Goal: Task Accomplishment & Management: Manage account settings

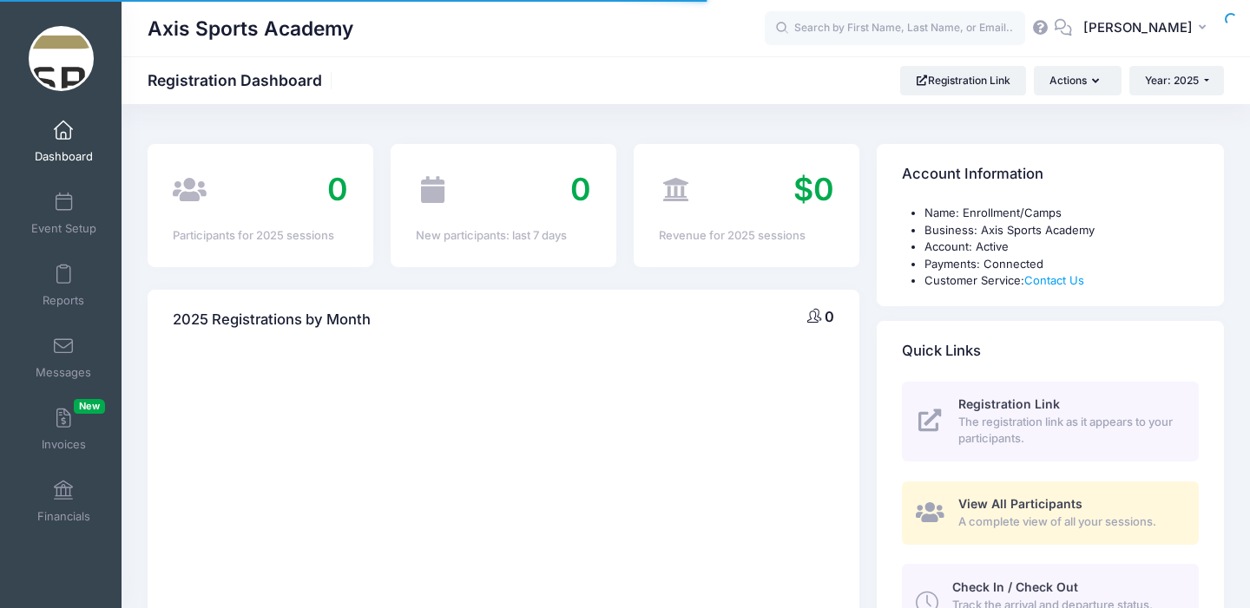
select select
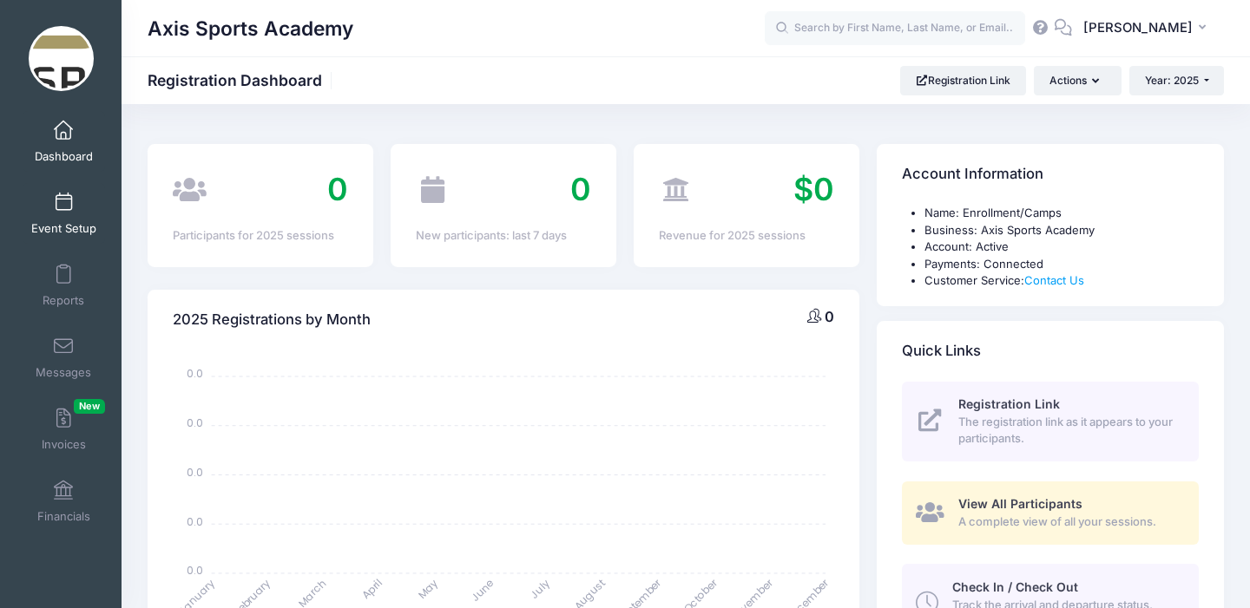
click at [63, 201] on span at bounding box center [63, 203] width 0 height 19
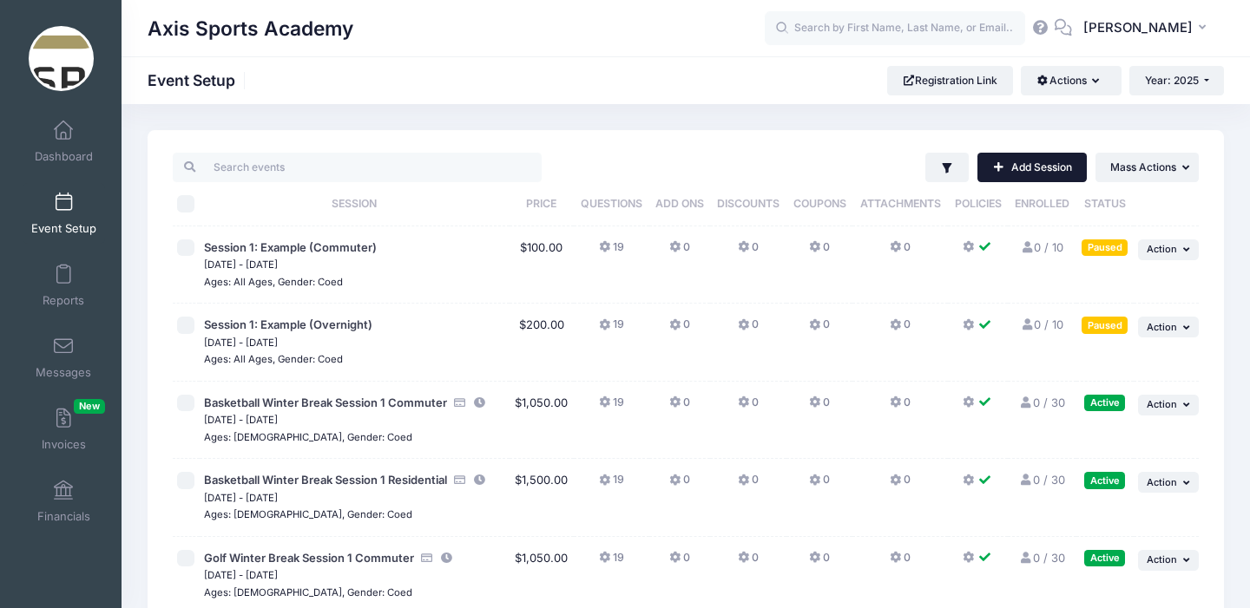
click at [1009, 167] on link "Add Session" at bounding box center [1031, 168] width 109 height 30
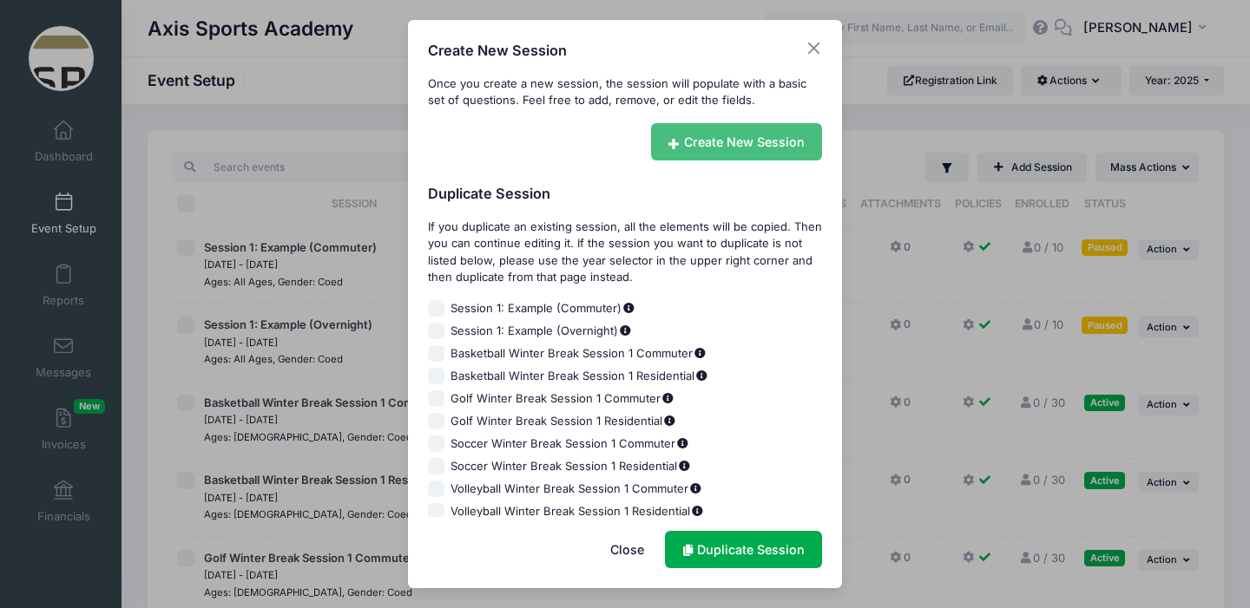
click at [700, 142] on link "Create New Session" at bounding box center [737, 141] width 172 height 37
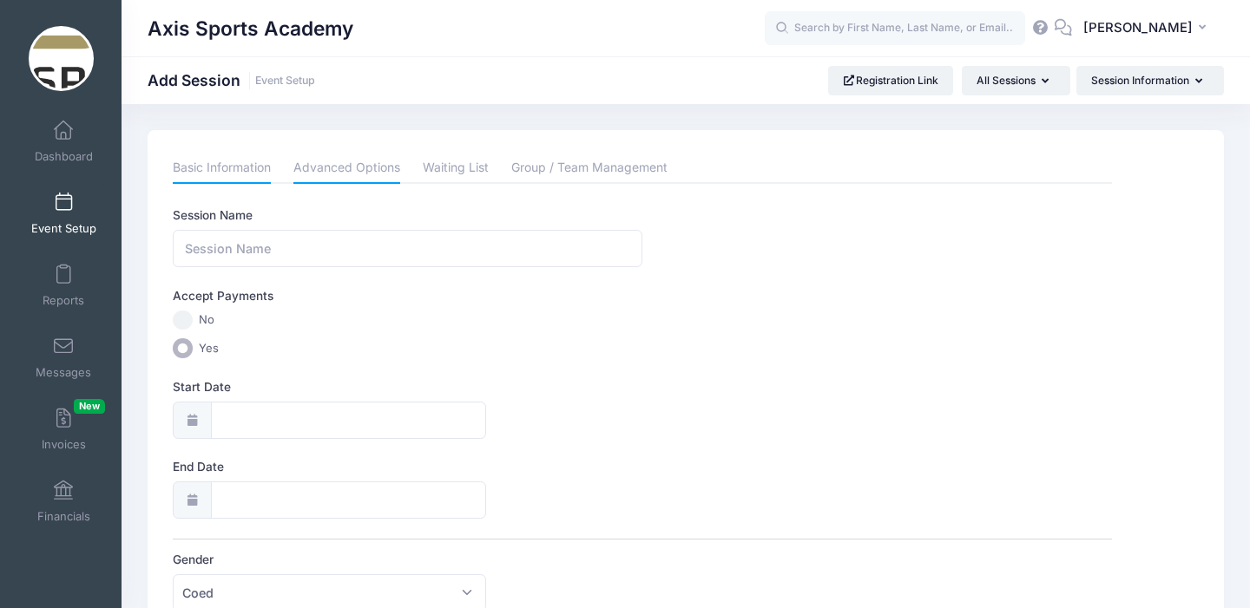
click at [345, 174] on link "Advanced Options" at bounding box center [346, 168] width 107 height 31
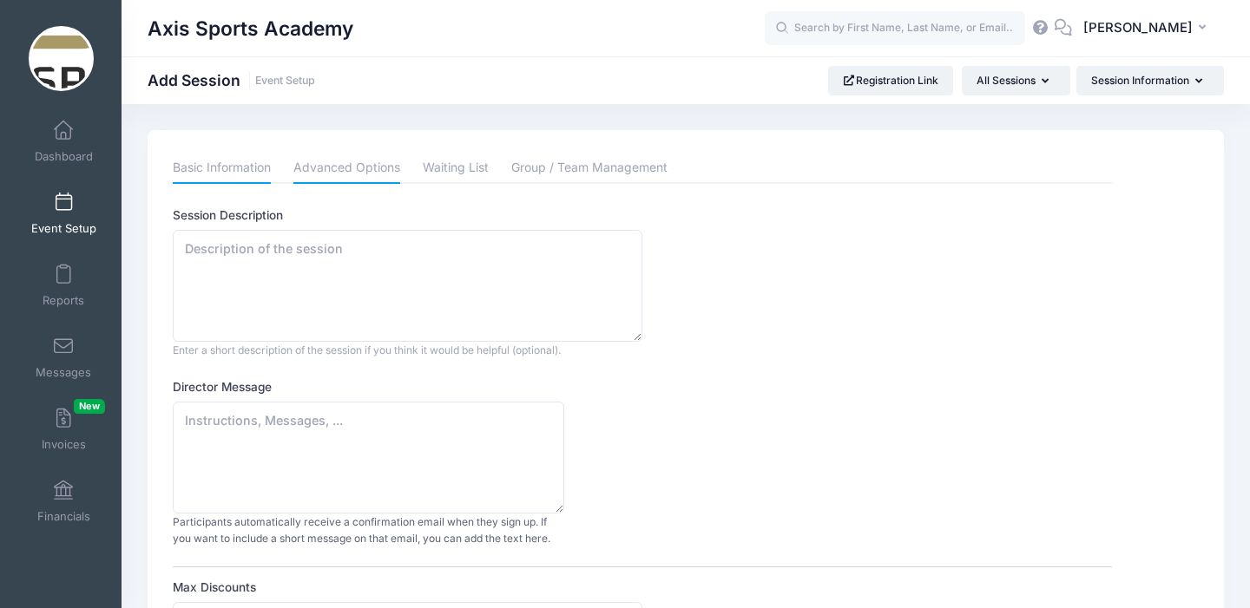
click at [220, 173] on link "Basic Information" at bounding box center [222, 168] width 98 height 31
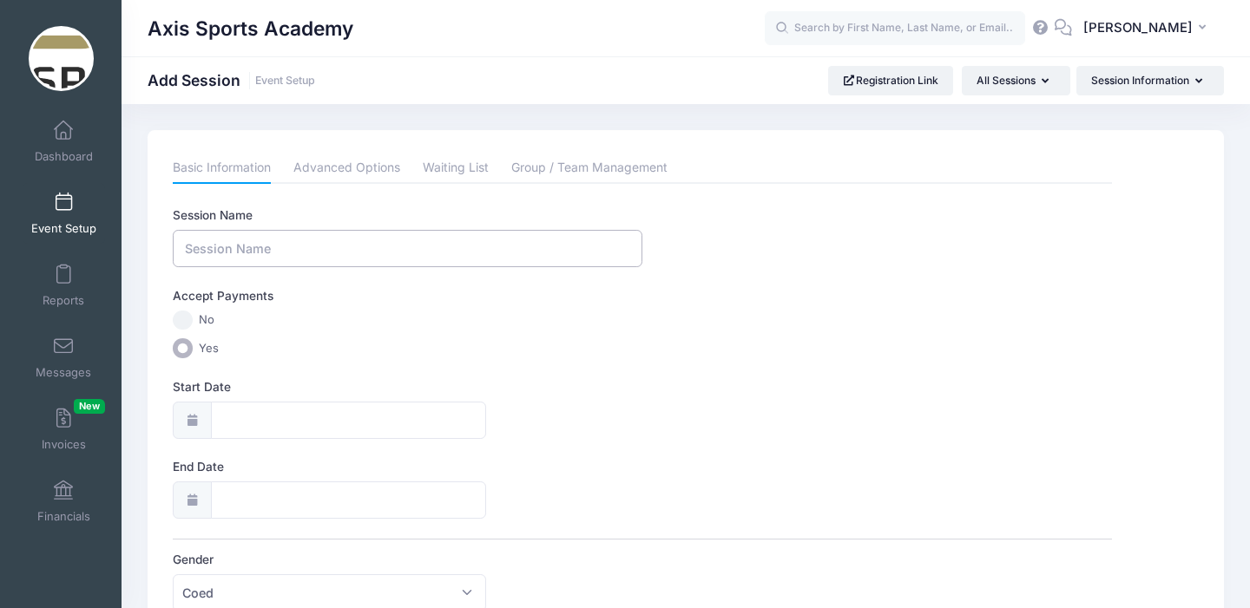
click at [249, 252] on input "Session Name" at bounding box center [408, 248] width 470 height 37
type input "Level Up Academy - Basketball 1 week"
click at [195, 418] on icon at bounding box center [192, 420] width 14 height 11
click at [233, 419] on input "Start Date" at bounding box center [348, 420] width 275 height 37
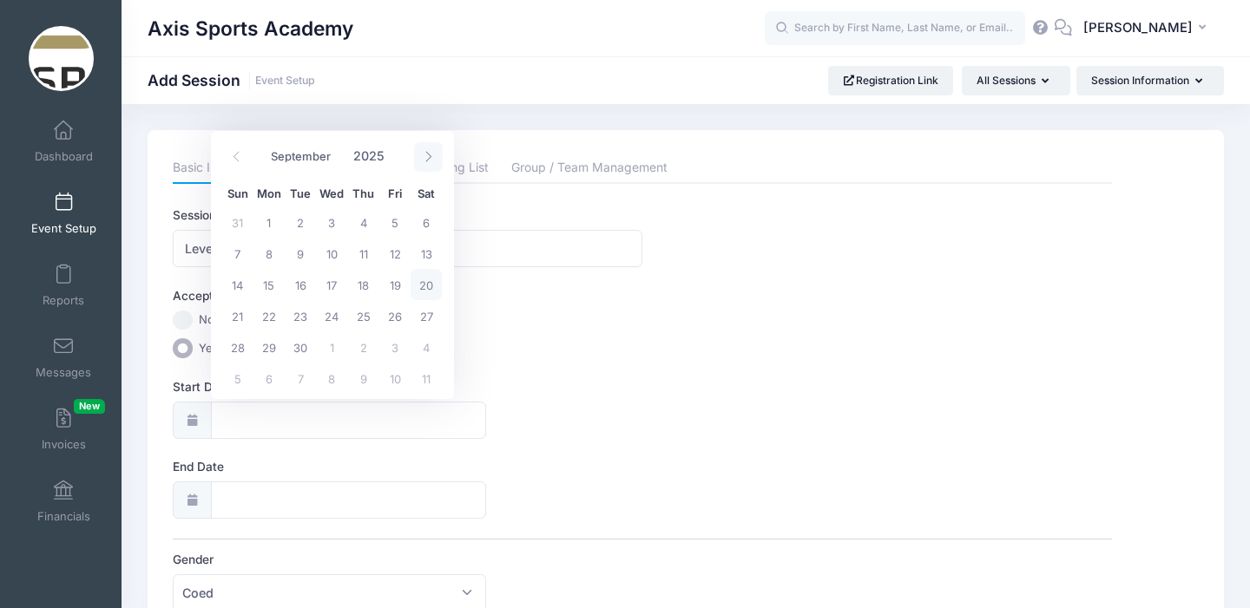
click at [429, 153] on icon at bounding box center [428, 156] width 11 height 11
select select "9"
click at [235, 222] on span "28" at bounding box center [237, 222] width 31 height 31
type input "09/28/2025"
type input "09/29/2025"
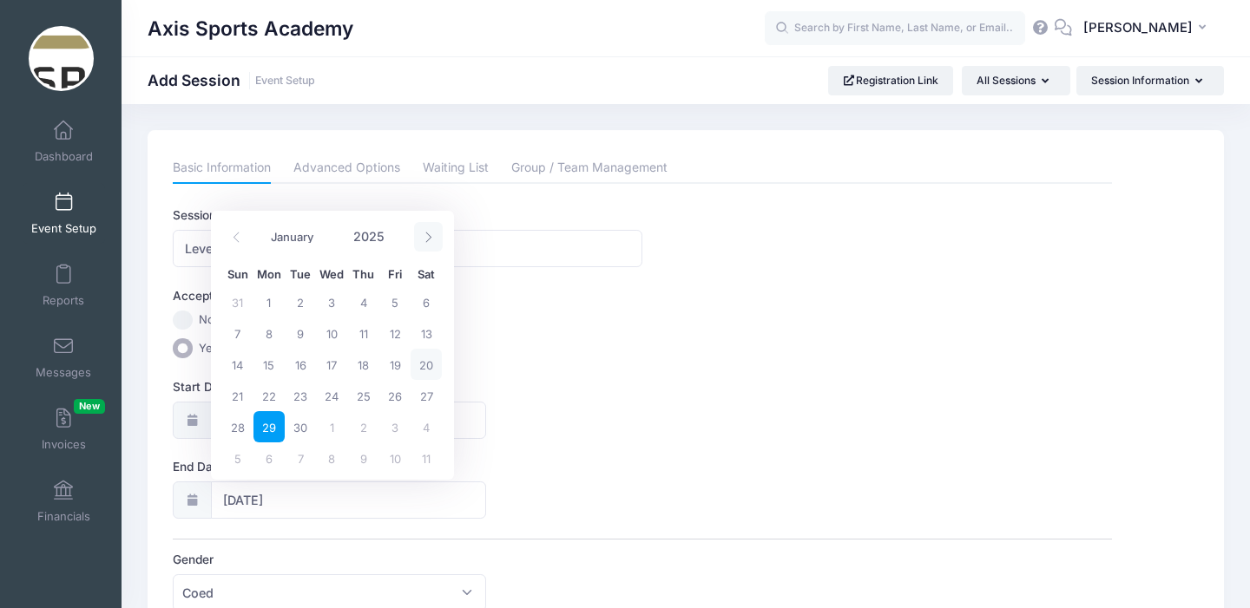
click at [424, 238] on icon at bounding box center [428, 237] width 11 height 11
select select "11"
click at [424, 238] on icon at bounding box center [428, 237] width 11 height 11
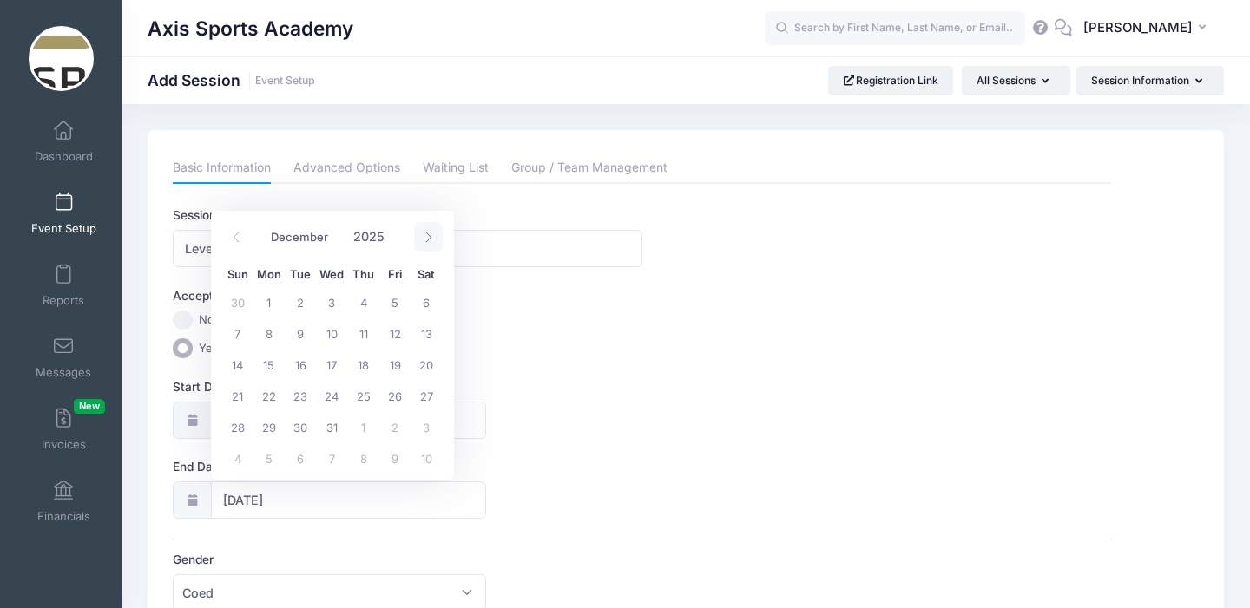
type input "2026"
click at [424, 238] on icon at bounding box center [428, 237] width 11 height 11
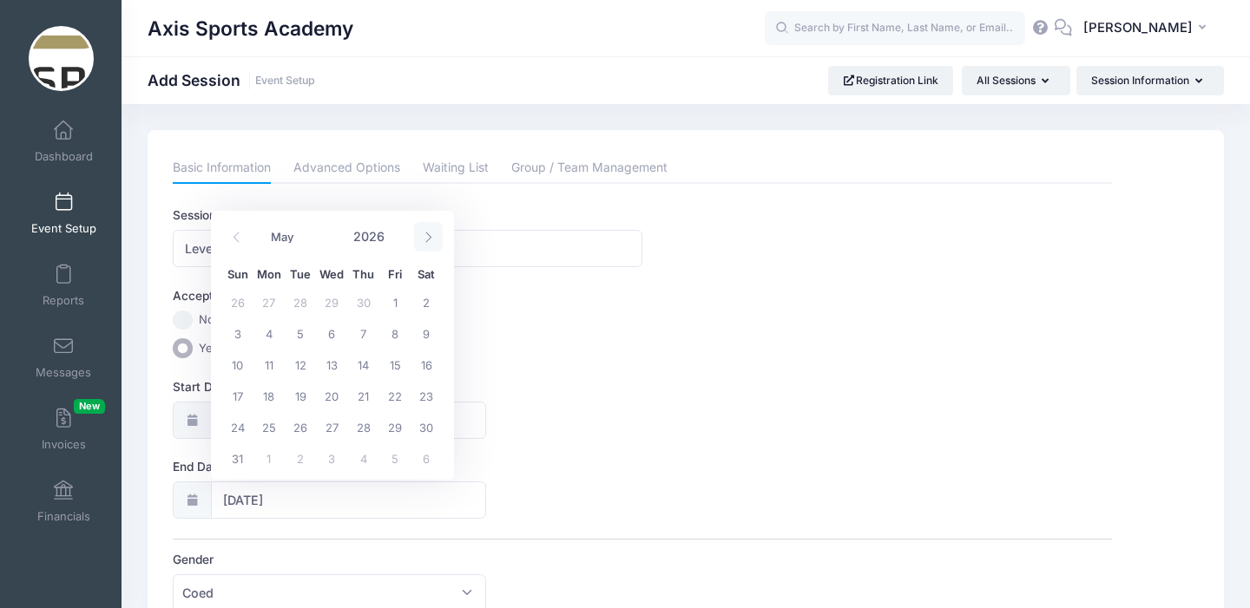
click at [424, 238] on icon at bounding box center [428, 237] width 11 height 11
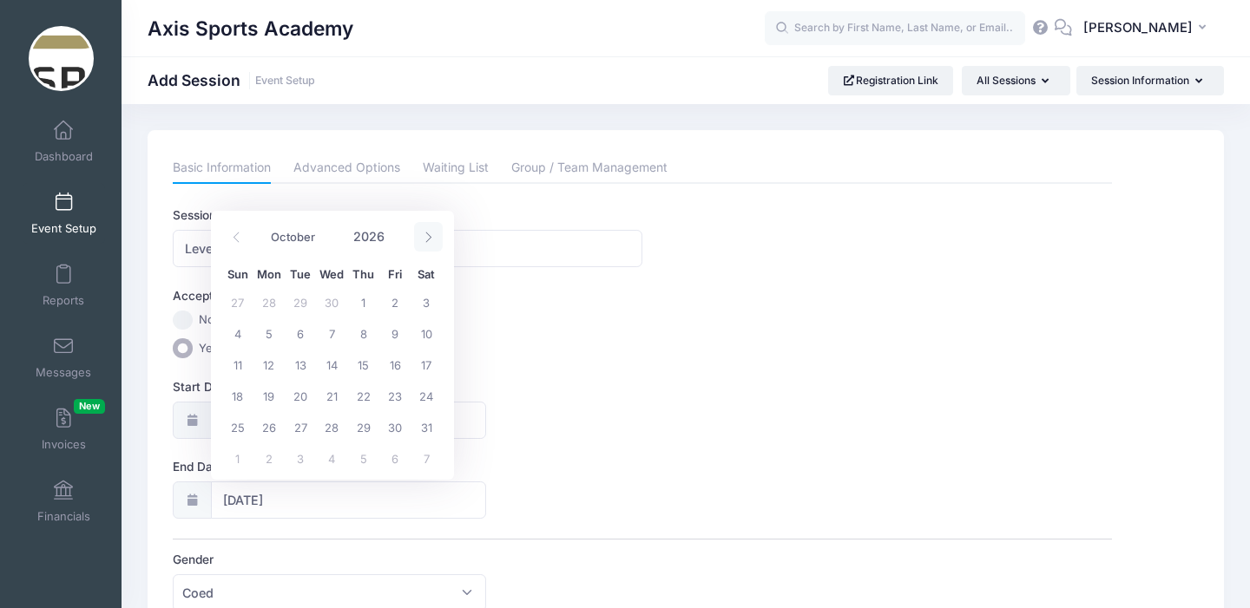
click at [424, 238] on icon at bounding box center [428, 237] width 11 height 11
select select "11"
click at [424, 238] on icon at bounding box center [428, 237] width 11 height 11
type input "2027"
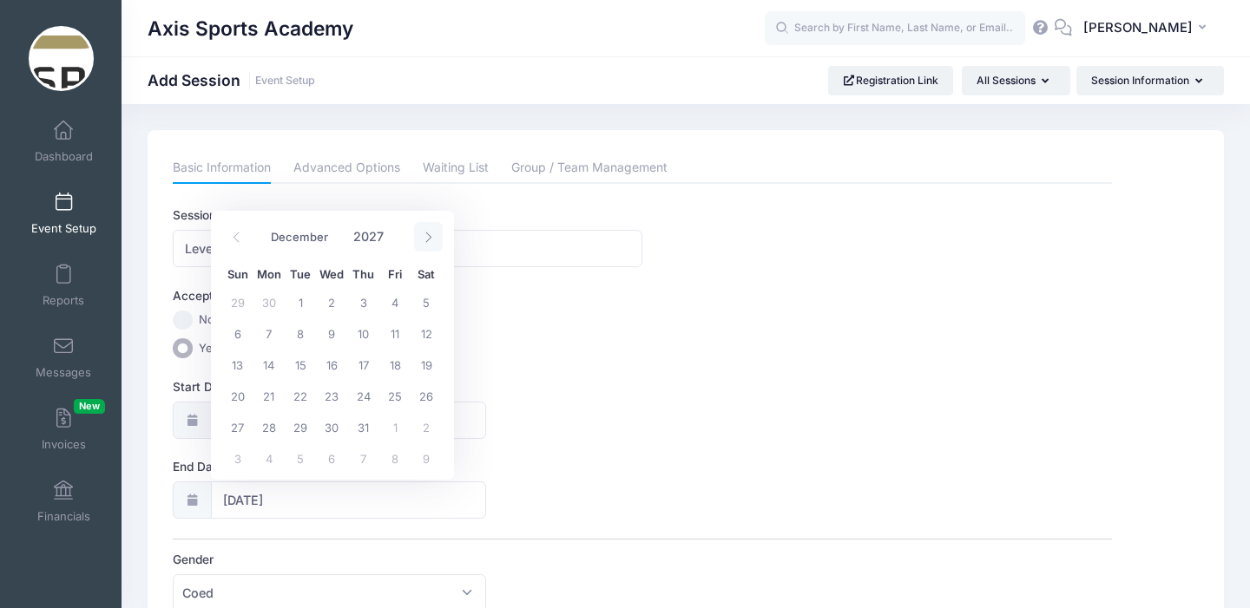
select select "0"
click at [241, 238] on span at bounding box center [236, 237] width 29 height 30
type input "2026"
click at [241, 238] on span at bounding box center [236, 237] width 29 height 30
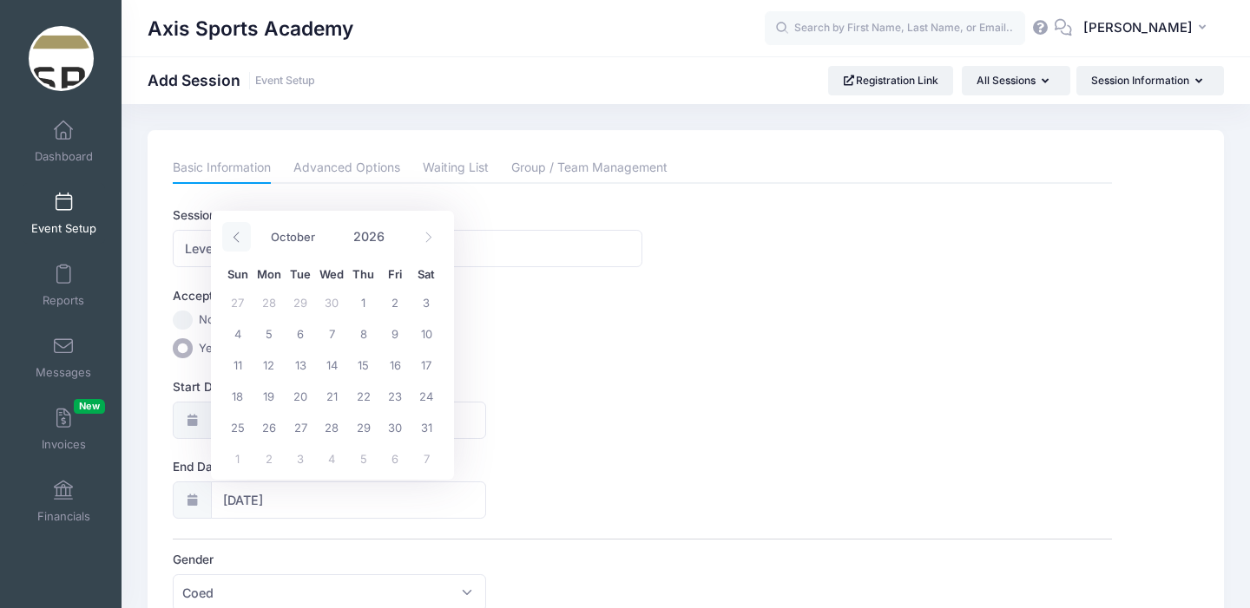
click at [241, 238] on span at bounding box center [236, 237] width 29 height 30
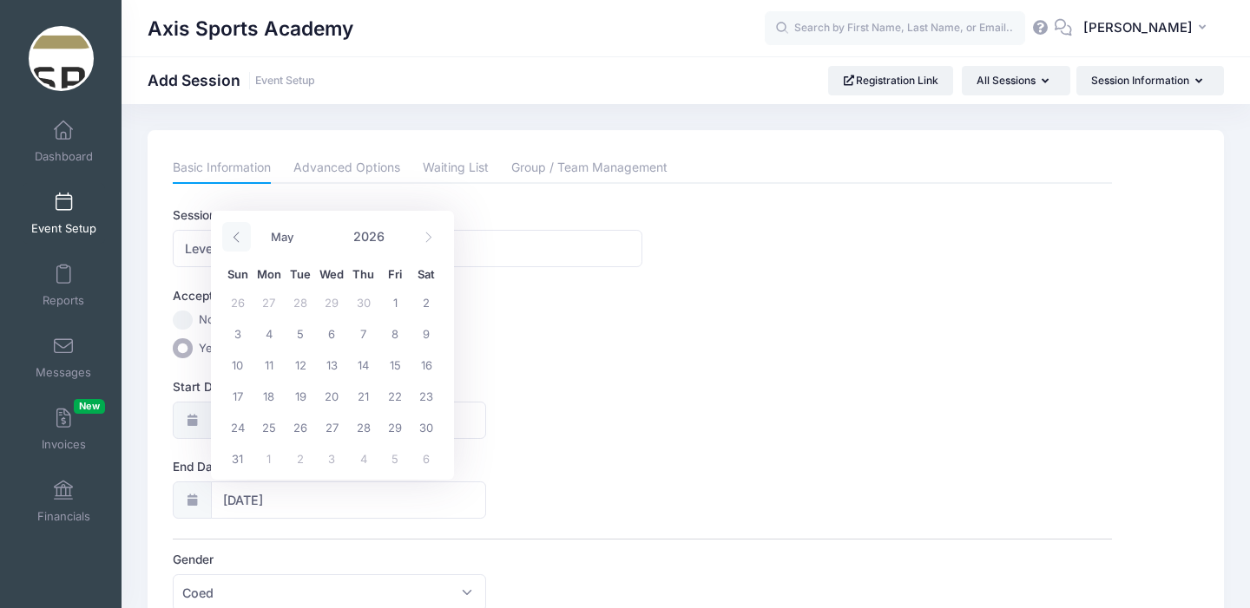
click at [241, 238] on span at bounding box center [236, 237] width 29 height 30
select select "3"
click at [239, 427] on span "26" at bounding box center [237, 426] width 31 height 31
type input "04/26/2026"
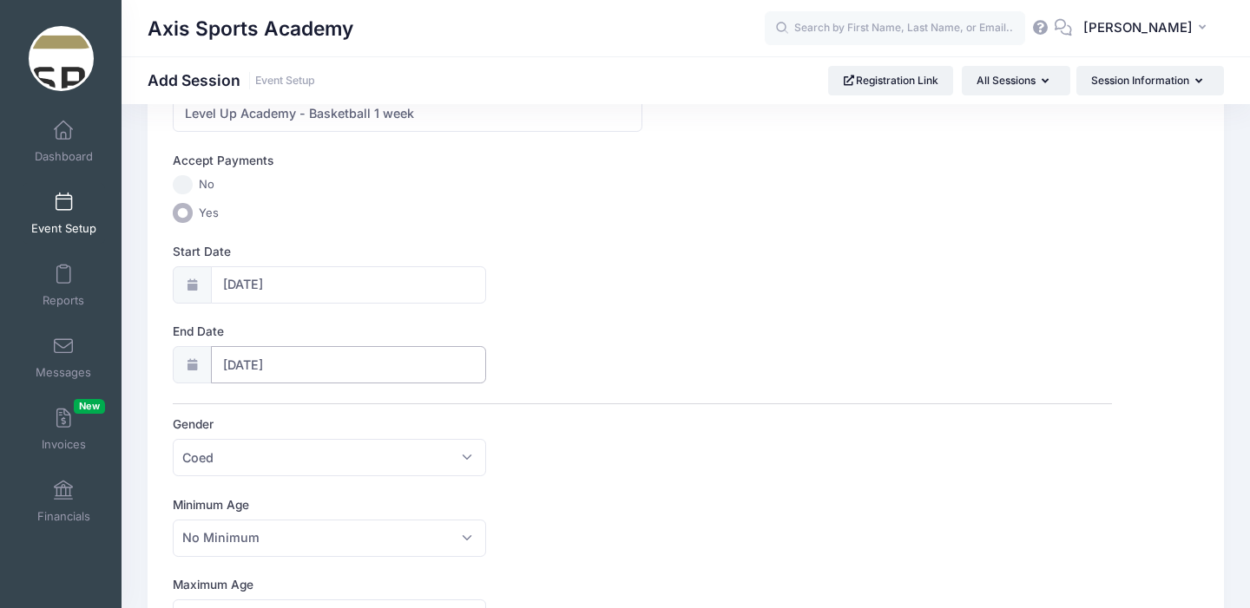
scroll to position [136, 0]
click at [367, 451] on span "Coed" at bounding box center [329, 456] width 312 height 37
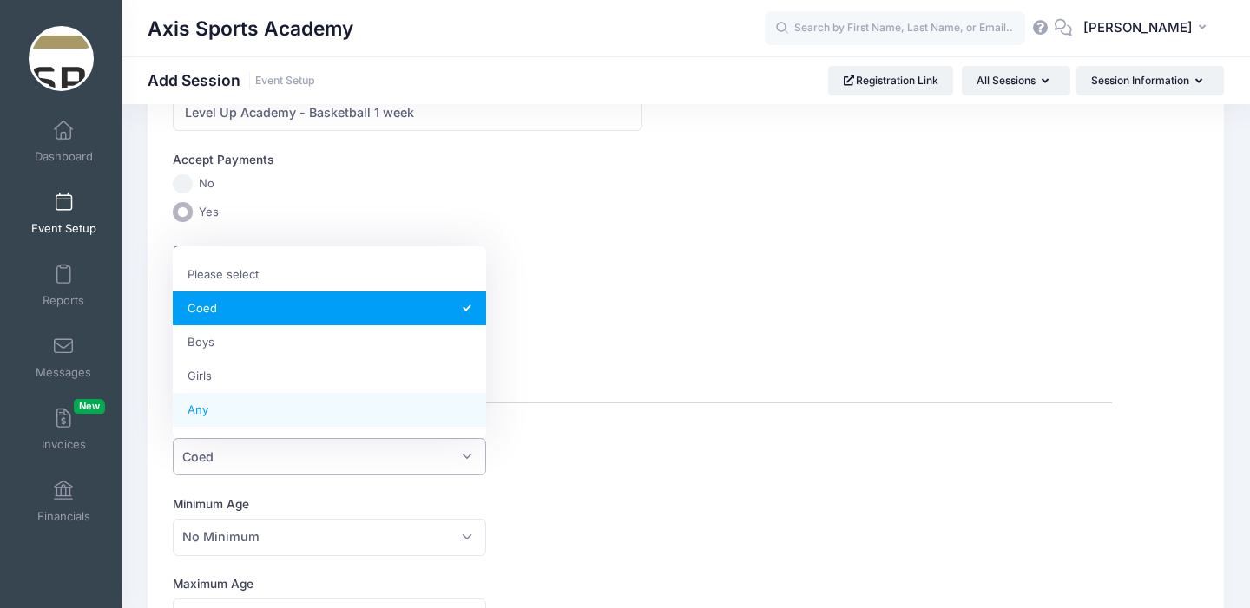
select select "Any"
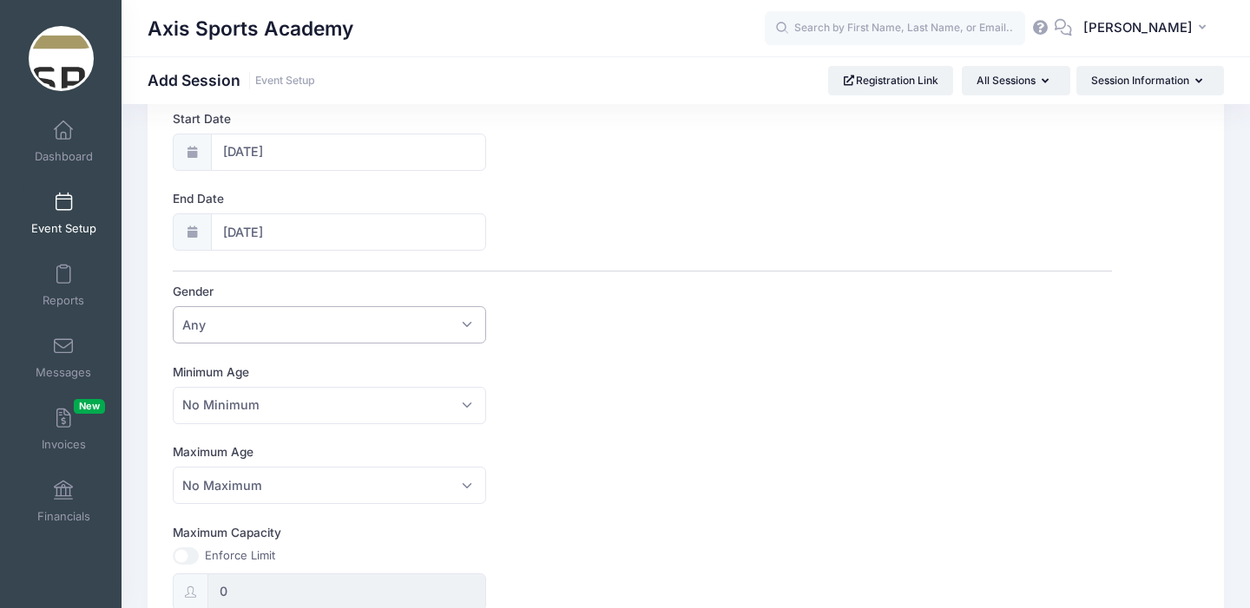
scroll to position [304, 0]
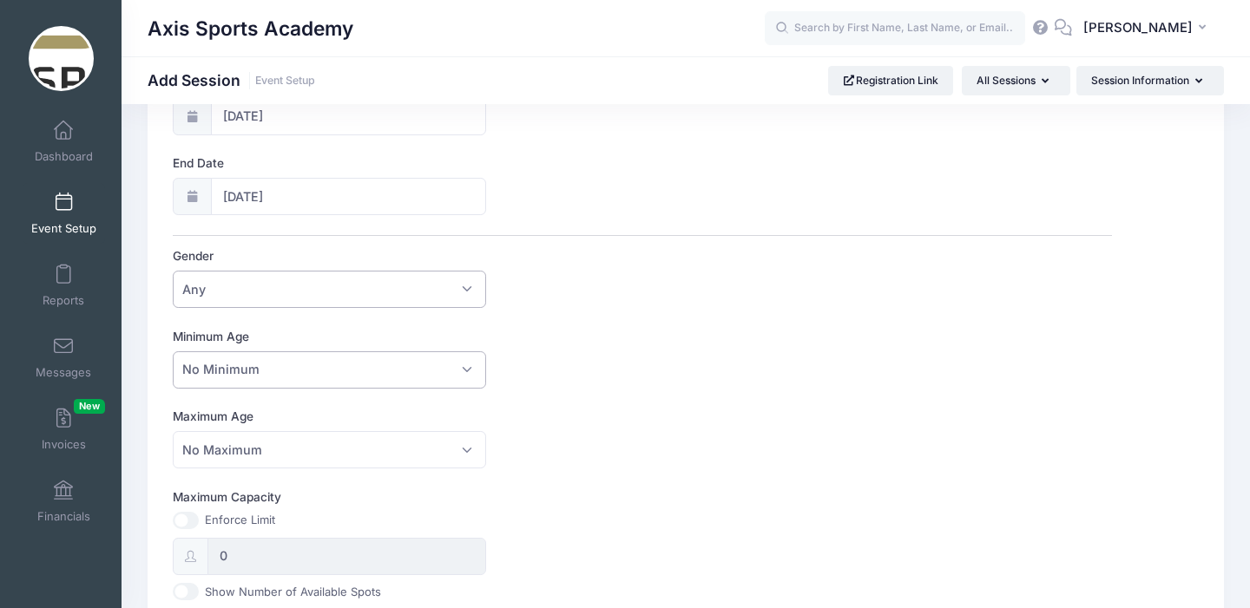
click at [466, 372] on span "No Minimum" at bounding box center [329, 370] width 312 height 37
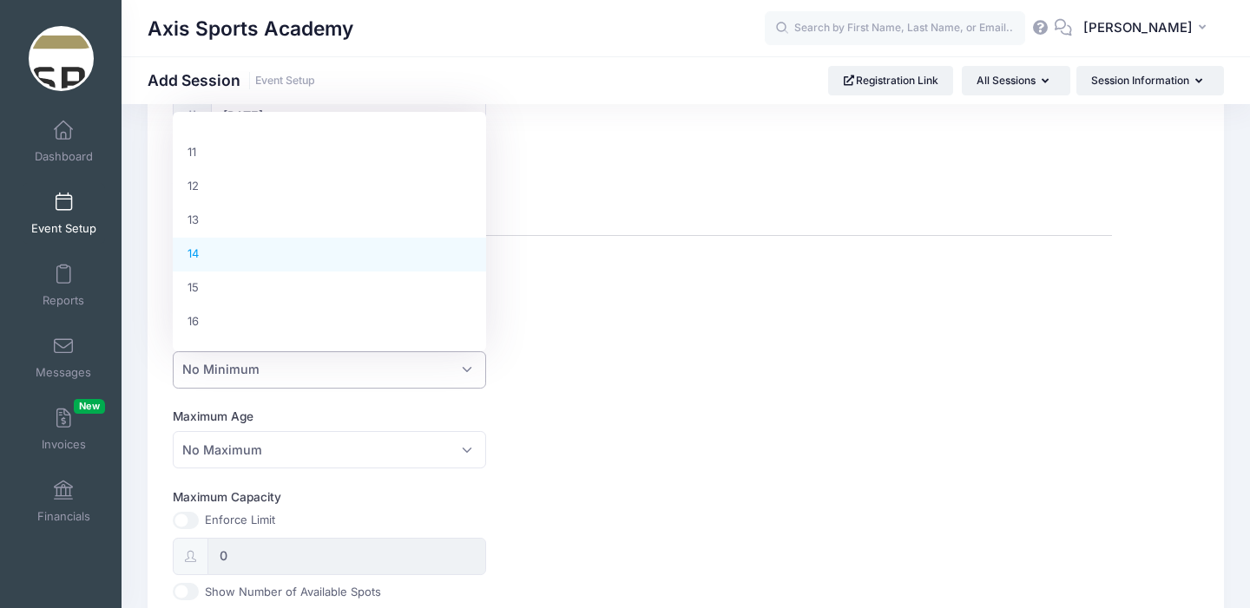
scroll to position [364, 0]
select select "14"
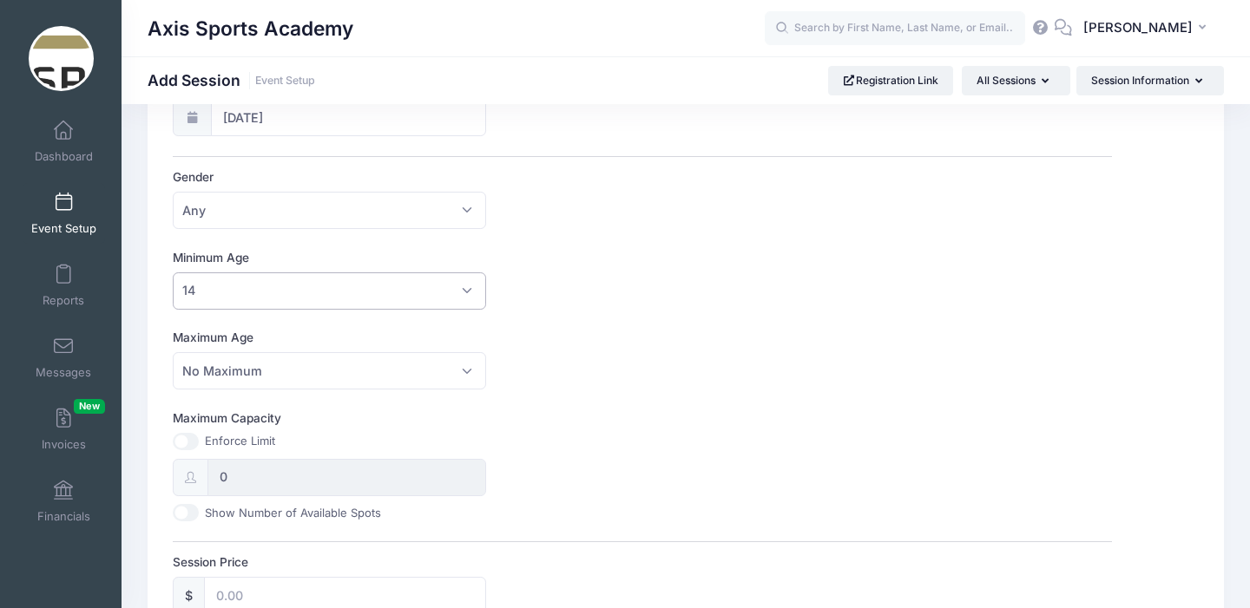
scroll to position [385, 0]
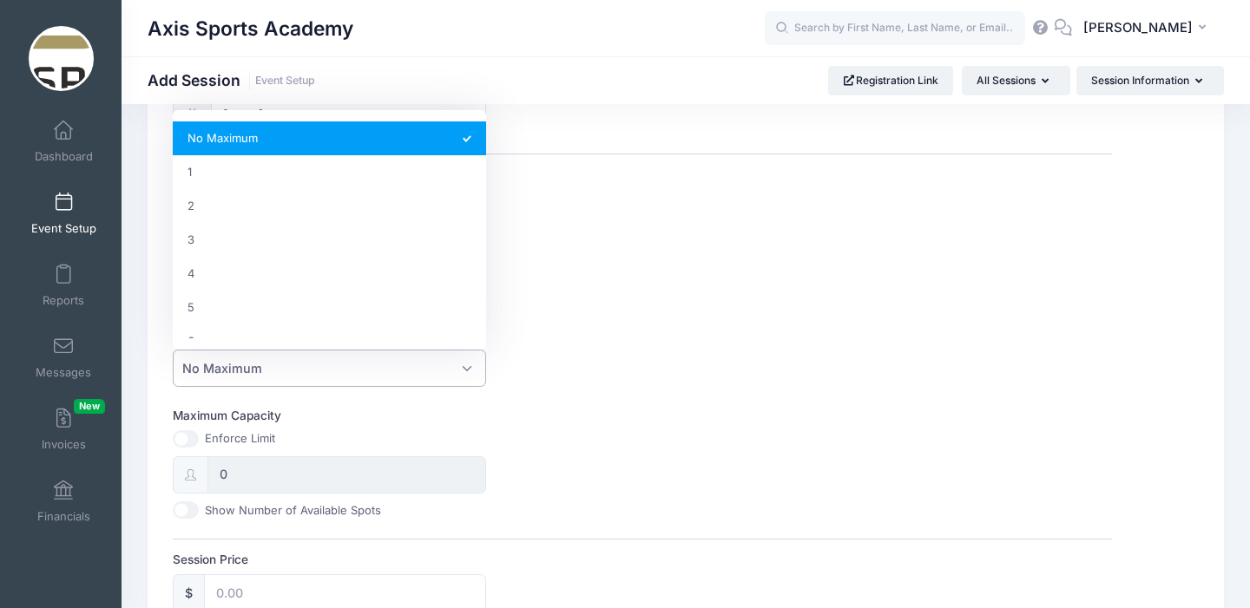
click at [464, 372] on span "No Maximum" at bounding box center [329, 368] width 312 height 37
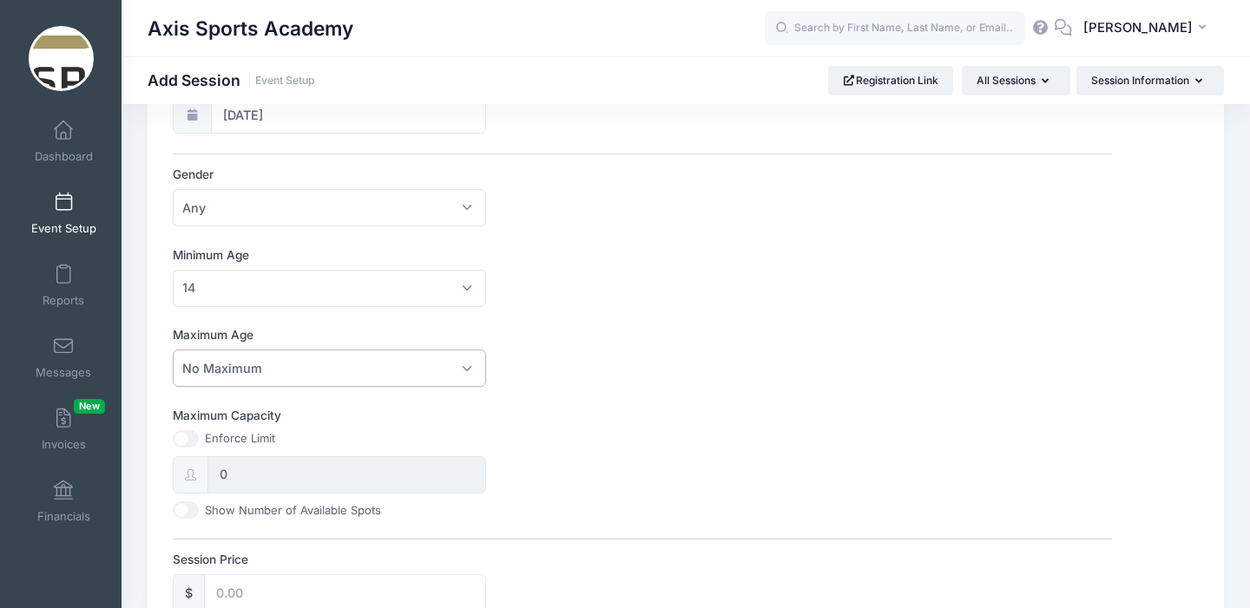
click at [471, 372] on span "No Maximum" at bounding box center [329, 368] width 312 height 37
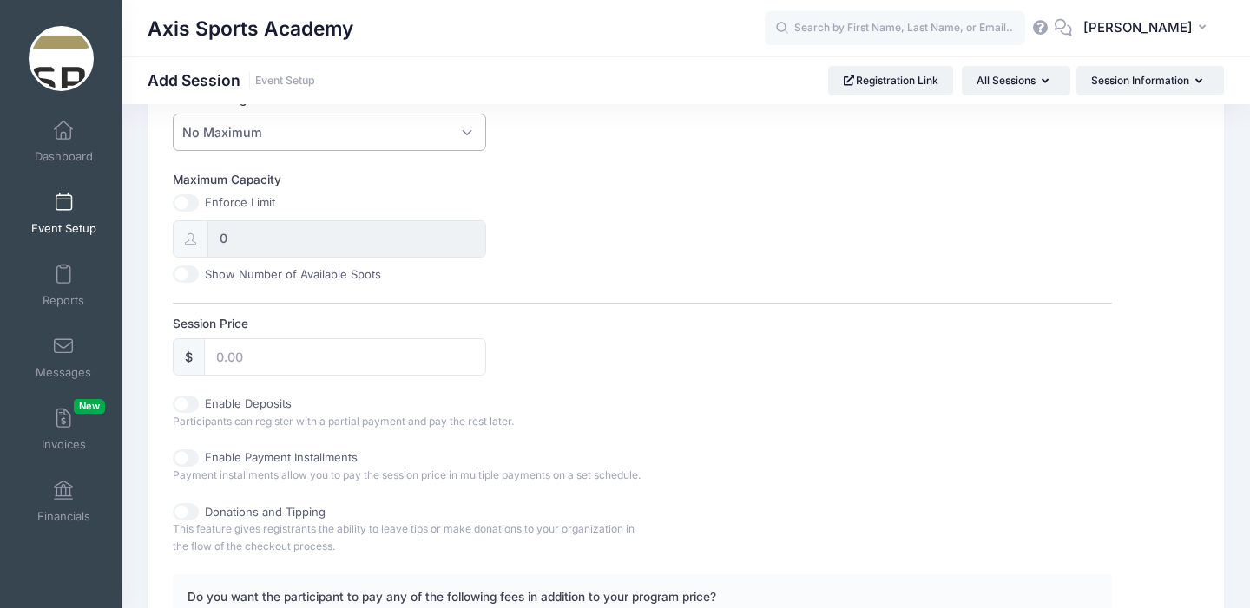
scroll to position [625, 0]
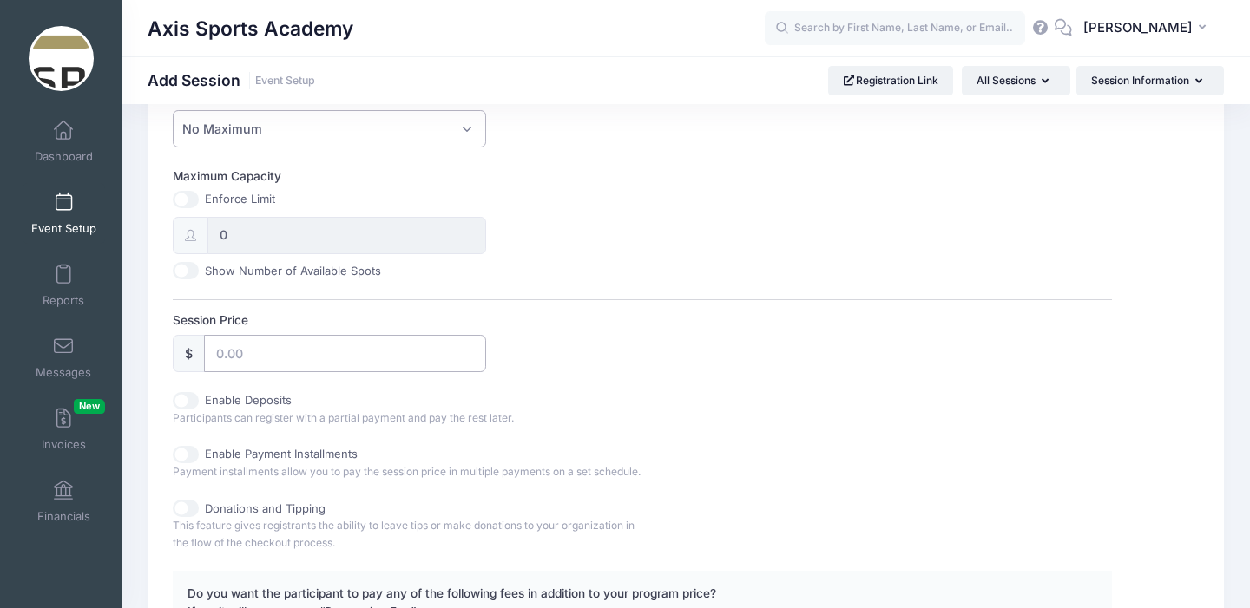
click at [232, 357] on input "Session Price" at bounding box center [344, 353] width 281 height 37
type input "2500"
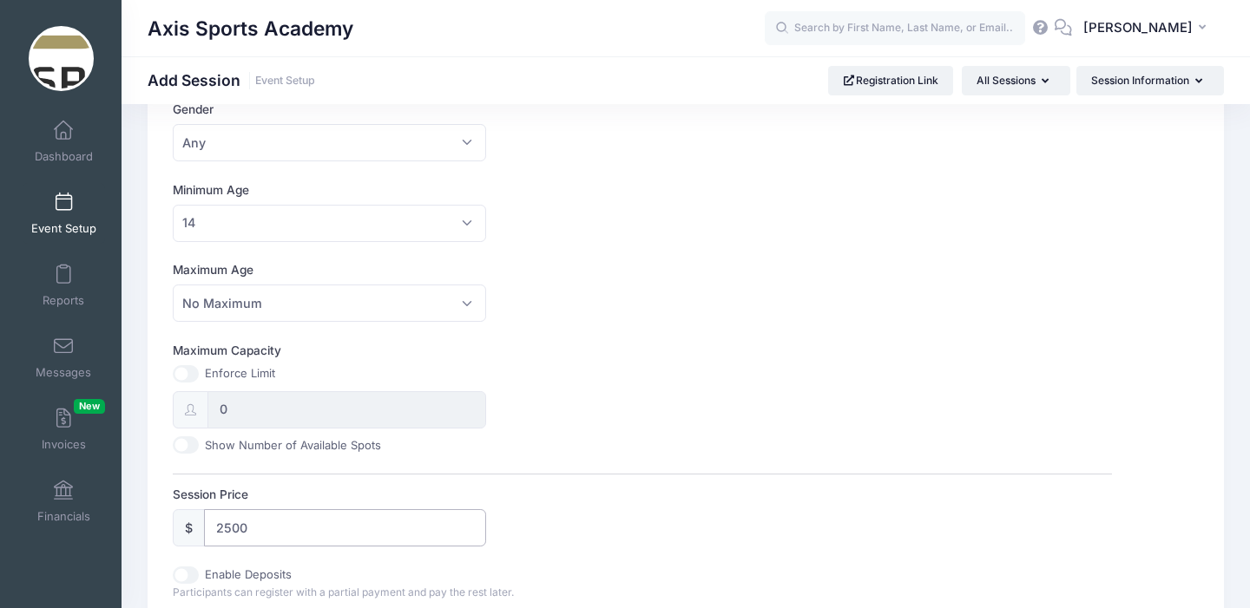
scroll to position [0, 0]
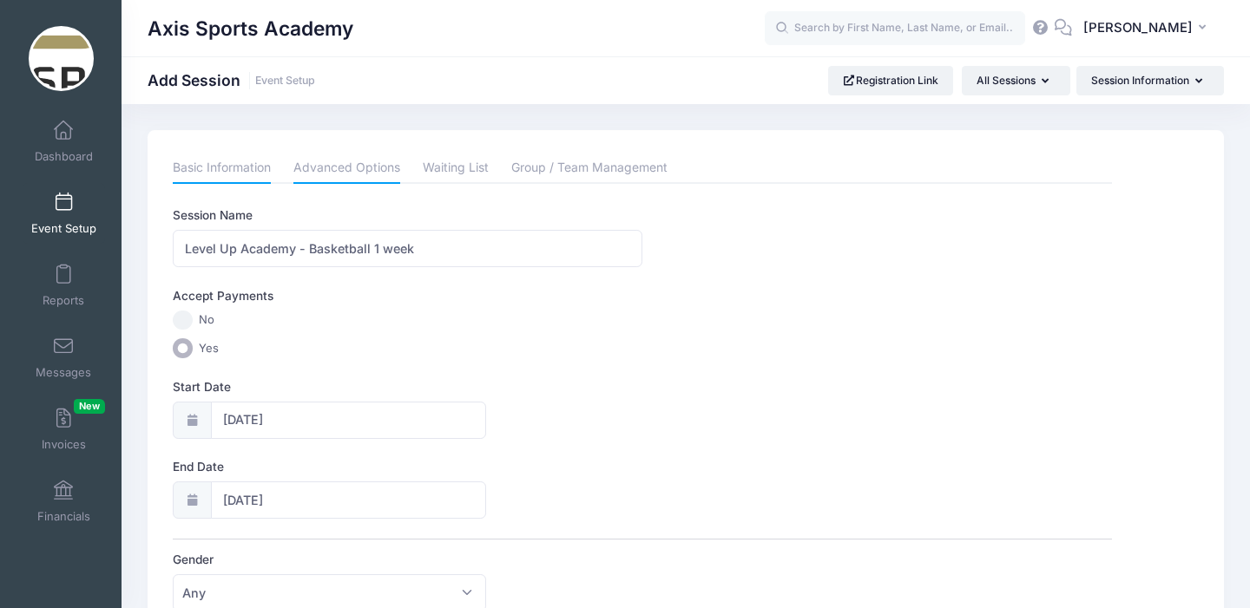
click at [355, 161] on link "Advanced Options" at bounding box center [346, 168] width 107 height 31
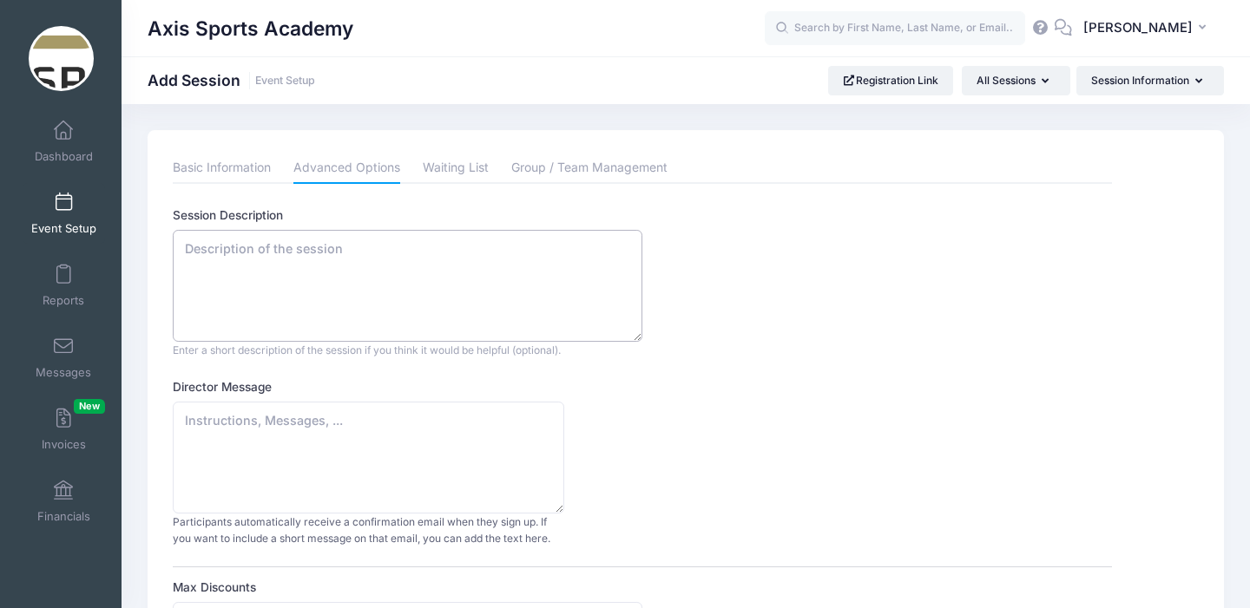
click at [220, 257] on textarea "Session Description" at bounding box center [408, 286] width 470 height 112
paste textarea "Current PG Group Through Break Residential Student Population 8 Total Units Uni…"
type textarea "Current PG Group Through Break Residential Student Population 8 Total Units Uni…"
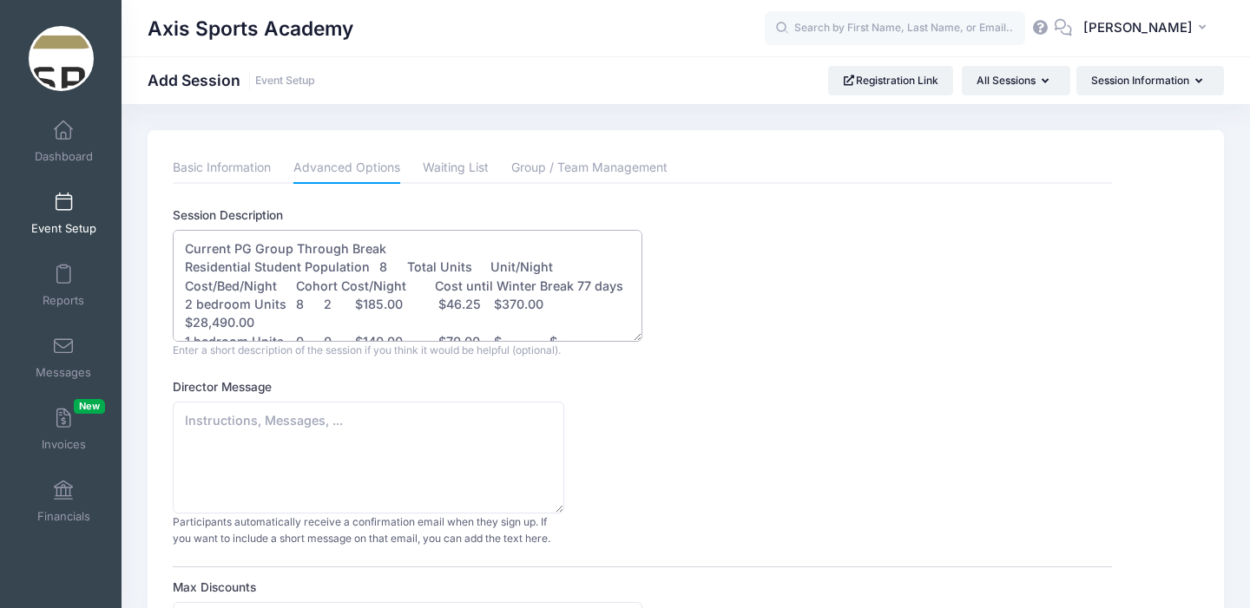
drag, startPoint x: 439, startPoint y: 334, endPoint x: 284, endPoint y: 207, distance: 200.5
click at [284, 207] on div "Session Description Current PG Group Through Break Residential Student Populati…" at bounding box center [642, 283] width 938 height 152
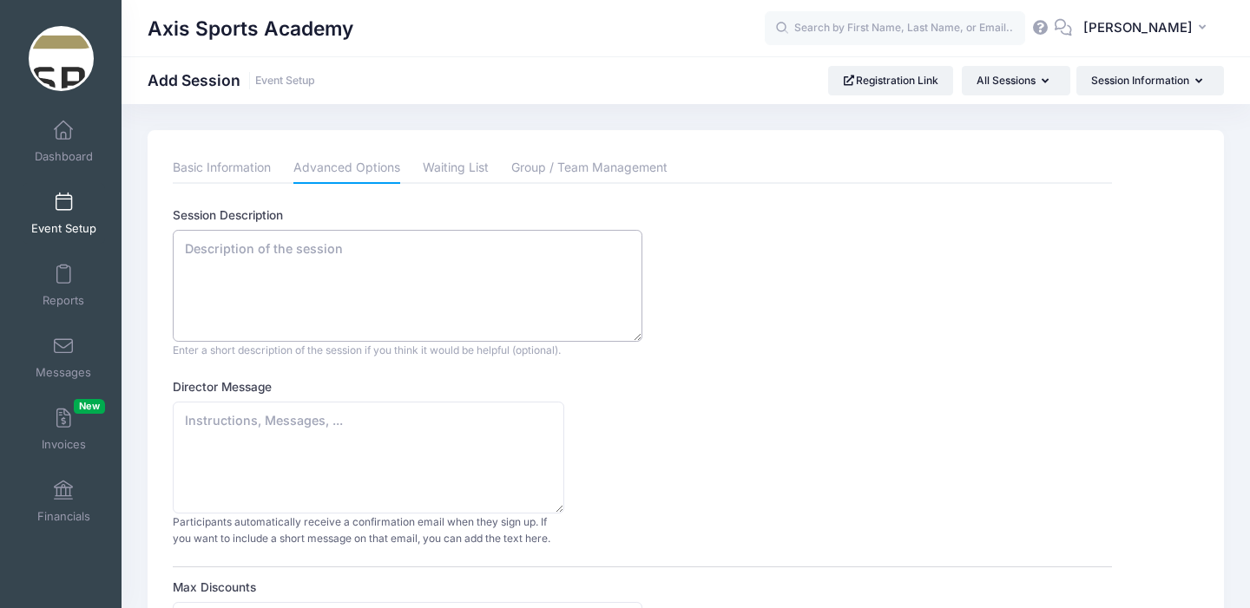
click at [197, 244] on textarea "Session Description" at bounding box center [408, 286] width 470 height 112
paste textarea "At Axis Sports Academy, our Level-Up Basketball Camp is built to meet every ath…"
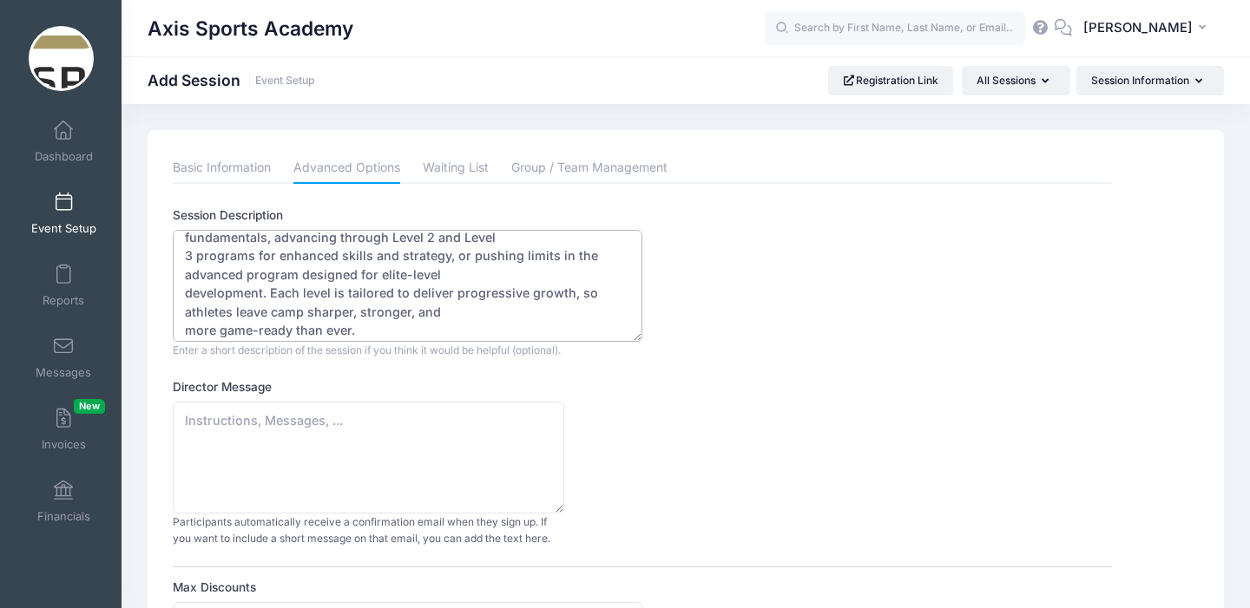
scroll to position [111, 0]
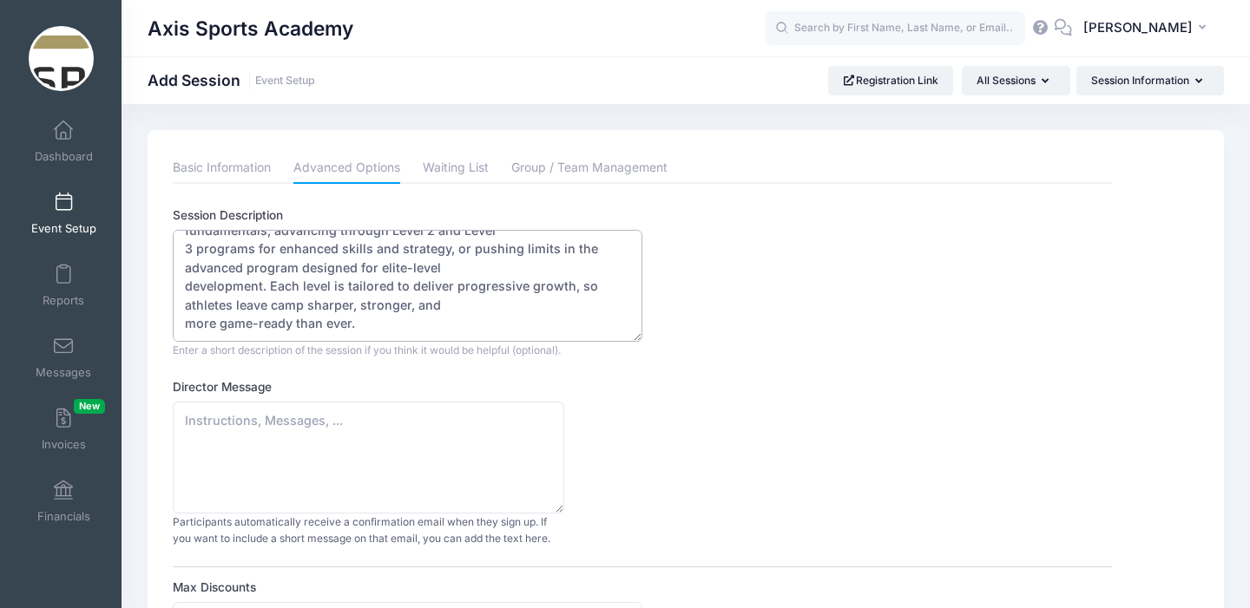
type textarea "At Axis Sports Academy, our Level-Up Basketball Camp is built to meet every ath…"
click at [197, 422] on textarea "Director Message" at bounding box center [368, 458] width 391 height 112
click at [225, 418] on textarea "Director Message" at bounding box center [368, 458] width 391 height 112
paste textarea "“Our goal is to develop complete athletes, players who understand the game, per…"
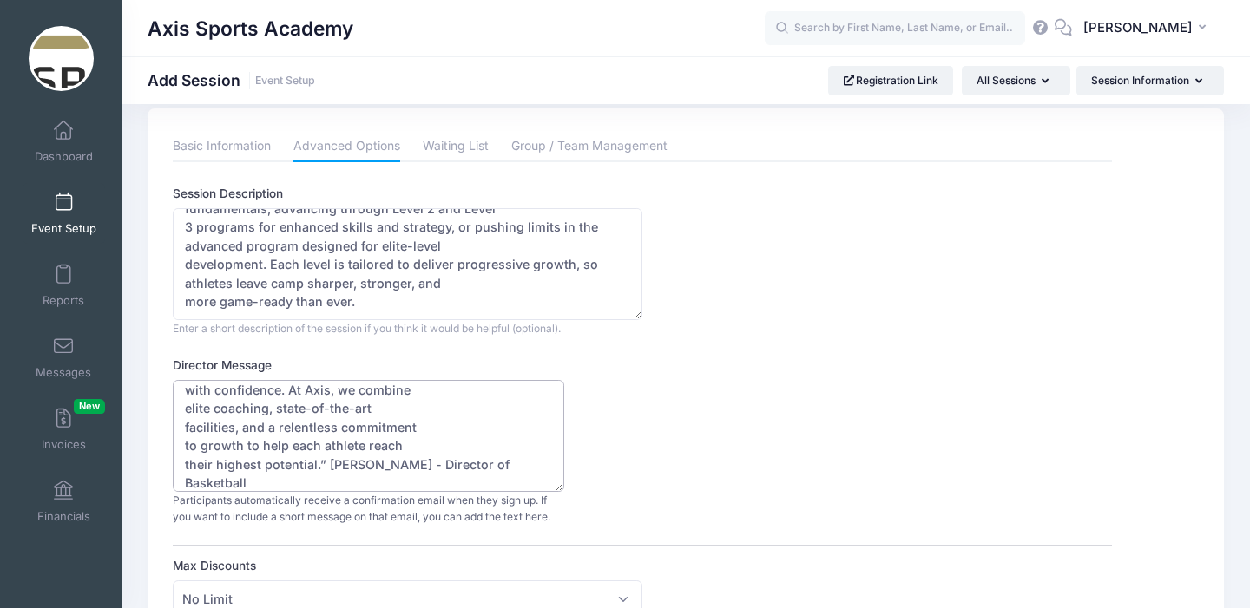
scroll to position [0, 0]
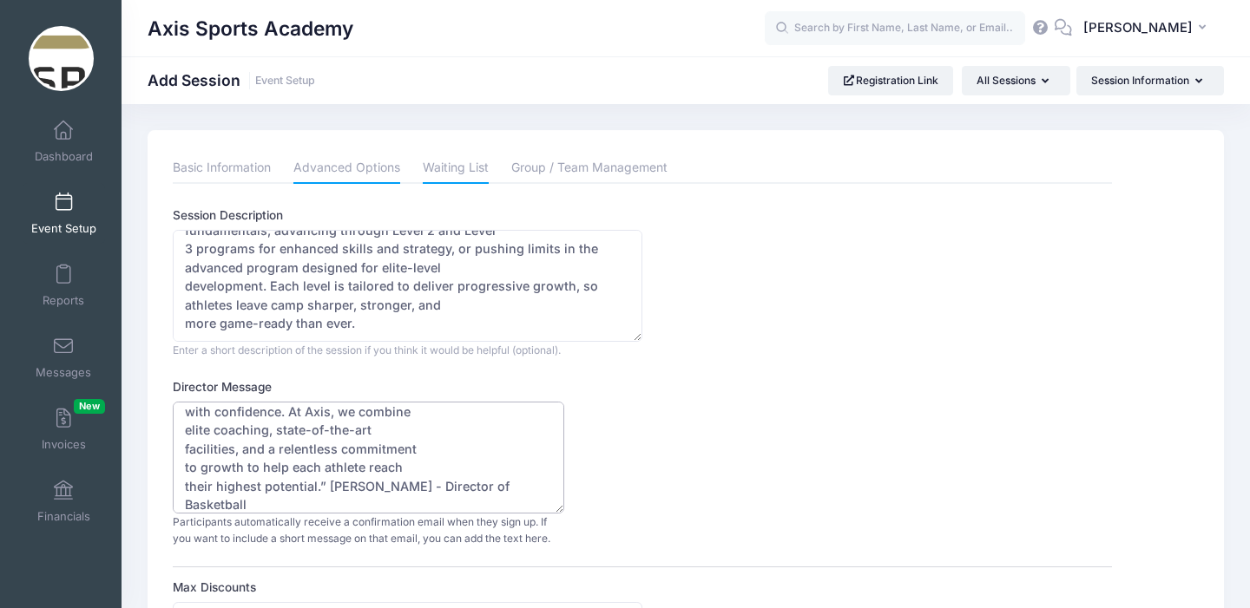
type textarea "“Our goal is to develop complete athletes, players who understand the game, per…"
click at [467, 169] on link "Waiting List" at bounding box center [456, 168] width 66 height 31
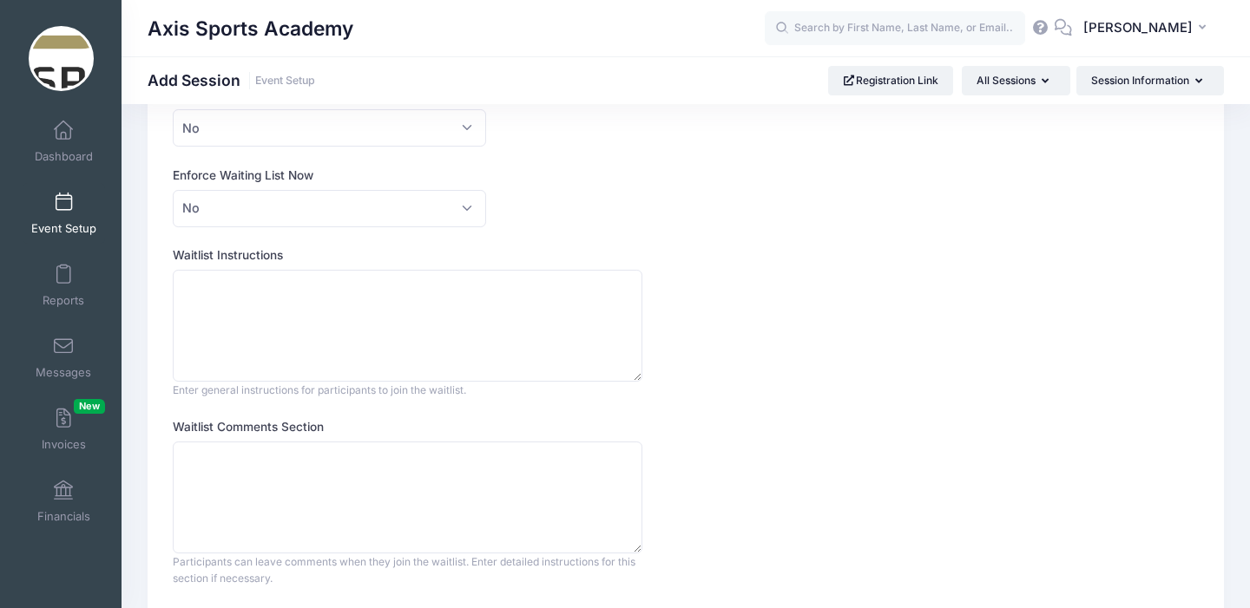
scroll to position [254, 0]
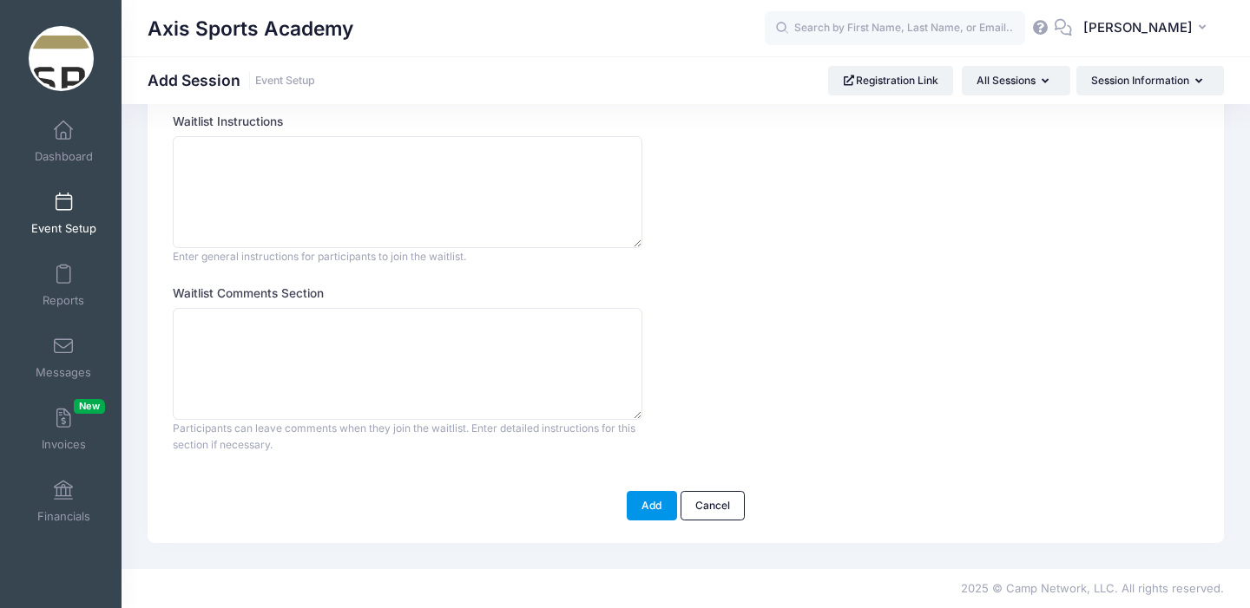
click at [649, 510] on button "Add" at bounding box center [652, 506] width 50 height 30
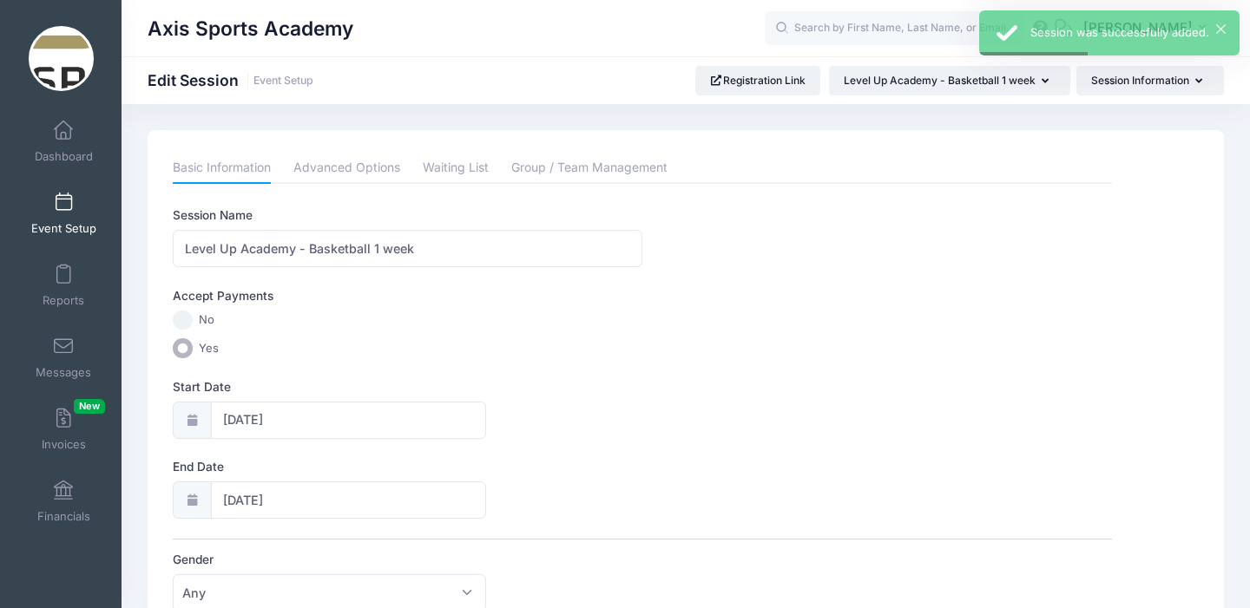
click at [63, 206] on span at bounding box center [63, 203] width 0 height 19
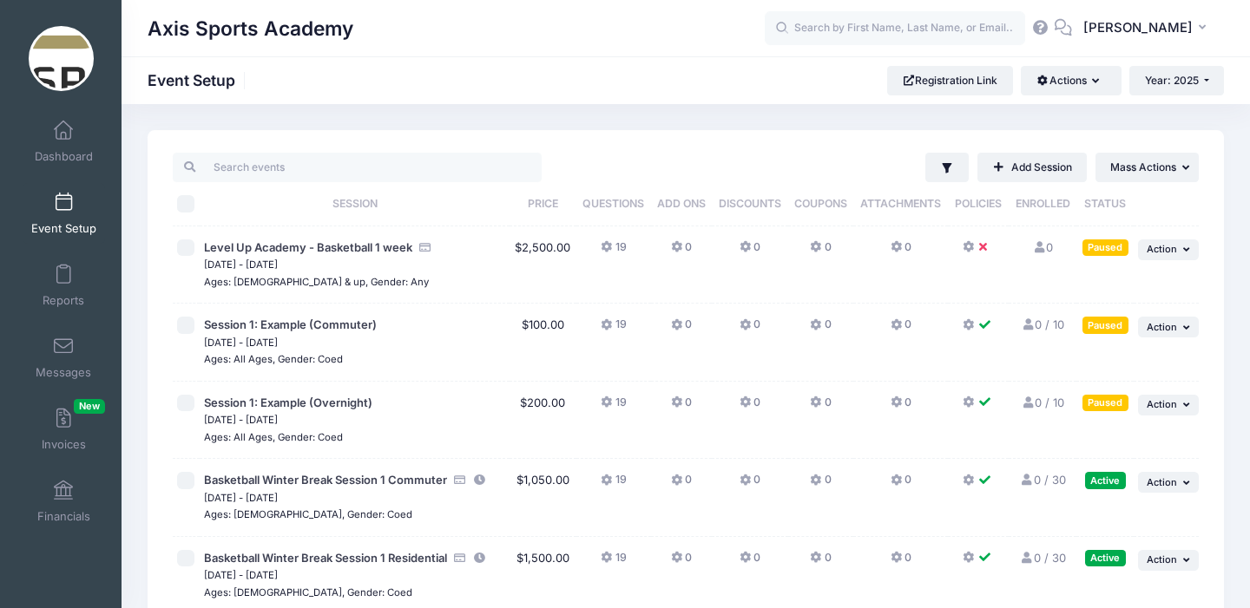
click at [976, 249] on button at bounding box center [978, 252] width 31 height 25
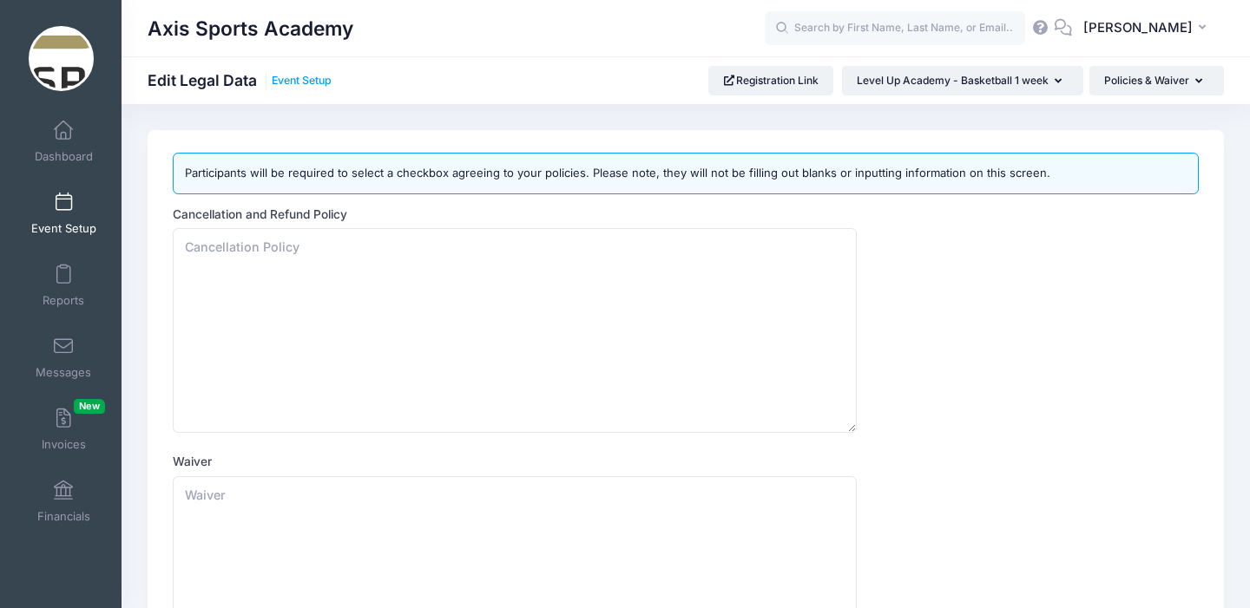
click at [302, 82] on link "Event Setup" at bounding box center [302, 81] width 60 height 13
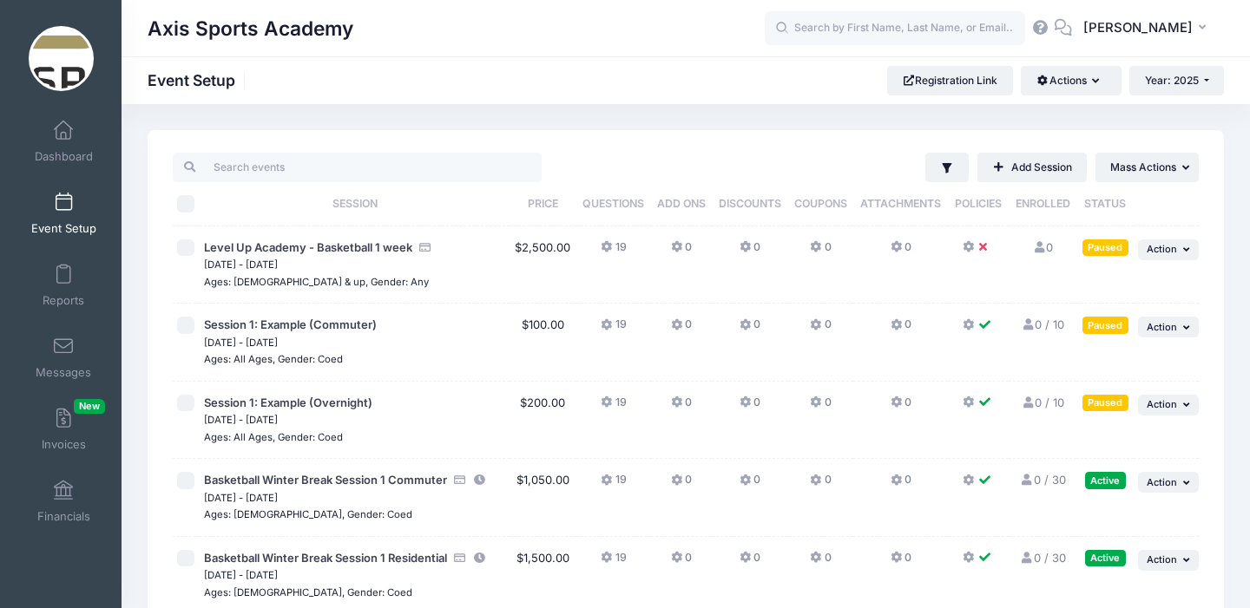
click at [967, 326] on icon at bounding box center [970, 326] width 14 height 0
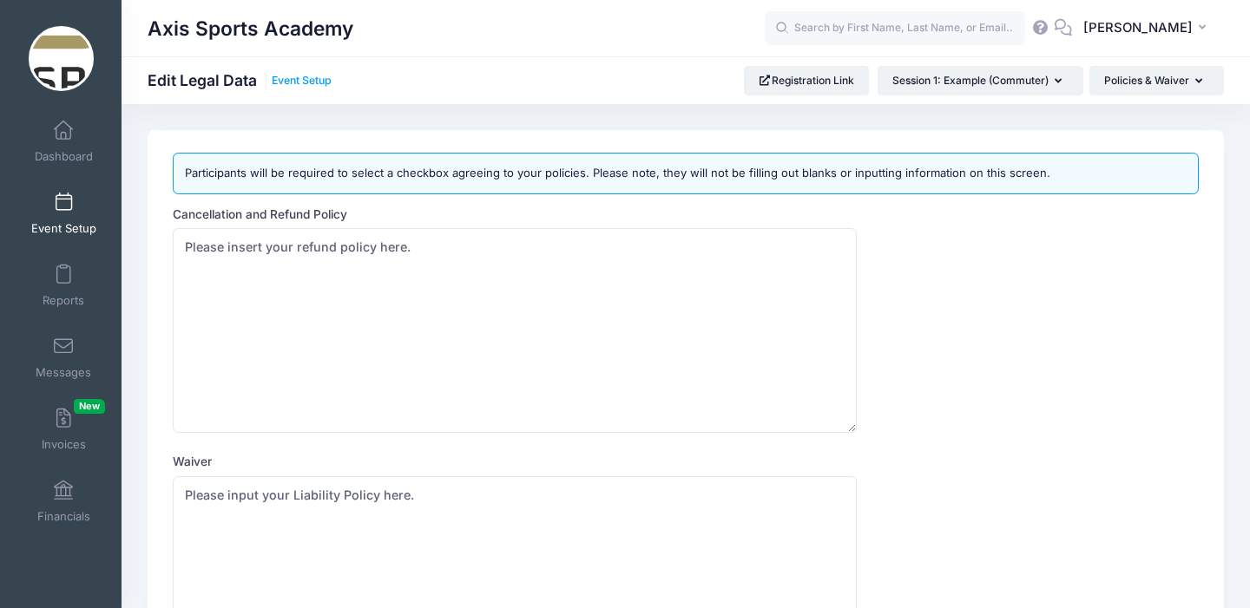
click at [293, 75] on link "Event Setup" at bounding box center [302, 81] width 60 height 13
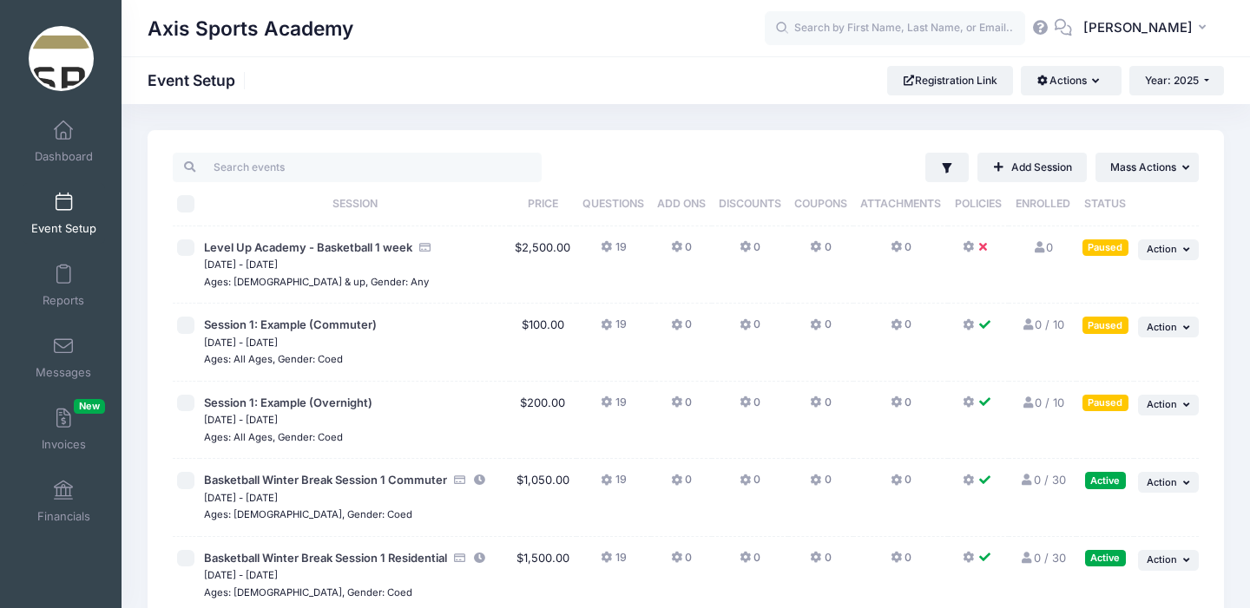
click at [973, 481] on icon at bounding box center [970, 481] width 14 height 0
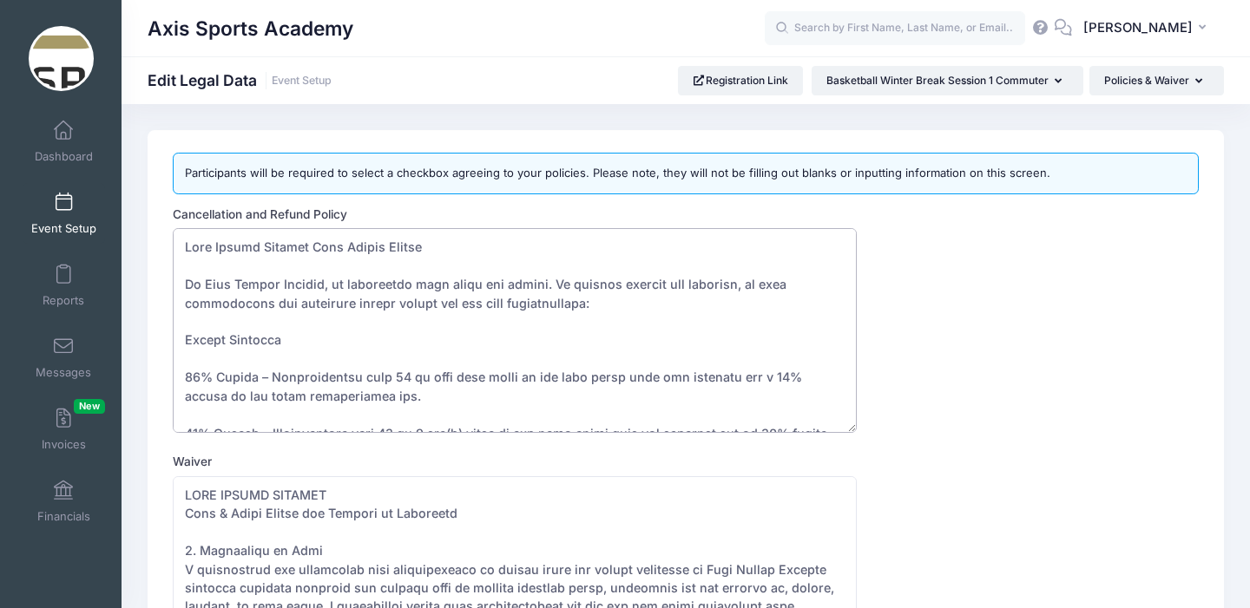
drag, startPoint x: 271, startPoint y: 414, endPoint x: 207, endPoint y: 228, distance: 196.5
click at [207, 228] on textarea "Cancellation and Refund Policy" at bounding box center [515, 330] width 684 height 205
click at [63, 206] on span at bounding box center [63, 203] width 0 height 19
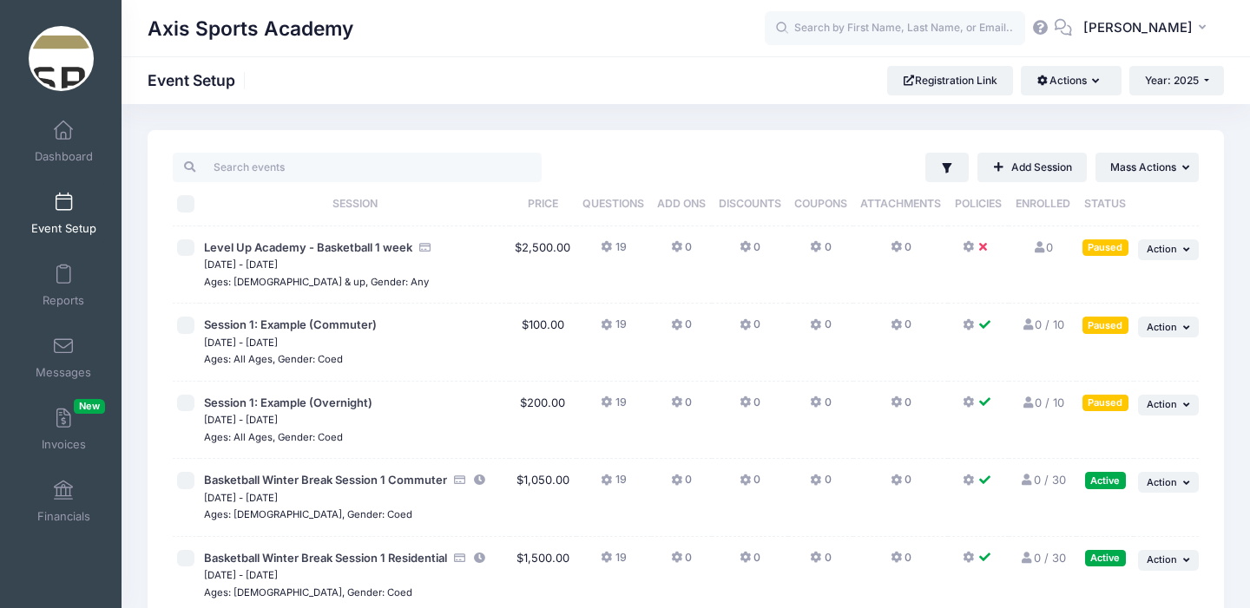
click at [968, 247] on icon at bounding box center [970, 247] width 14 height 0
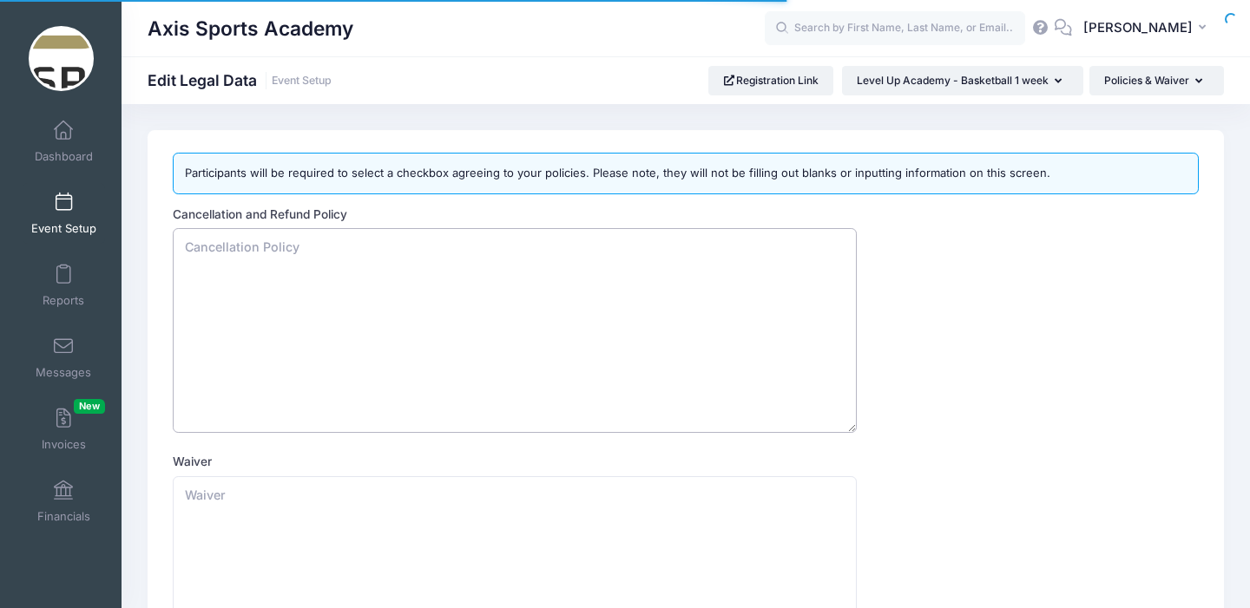
click at [193, 251] on textarea "Cancellation and Refund Policy" at bounding box center [515, 330] width 684 height 205
drag, startPoint x: 308, startPoint y: 250, endPoint x: 187, endPoint y: 236, distance: 121.4
click at [187, 236] on textarea "Cancellation and Refund Policy" at bounding box center [515, 330] width 684 height 205
paste textarea "Lore Ipsumd Sitamet Cons Adipis Elitse Do Eius Tempor Incidid, ut laboreetdo ma…"
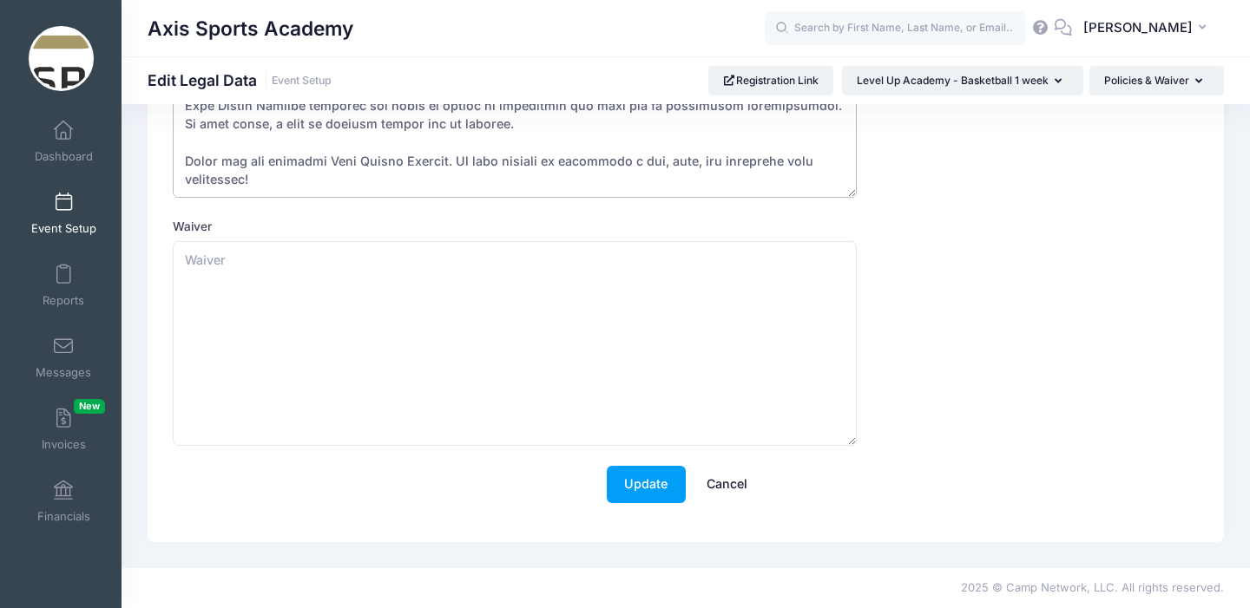
scroll to position [215, 0]
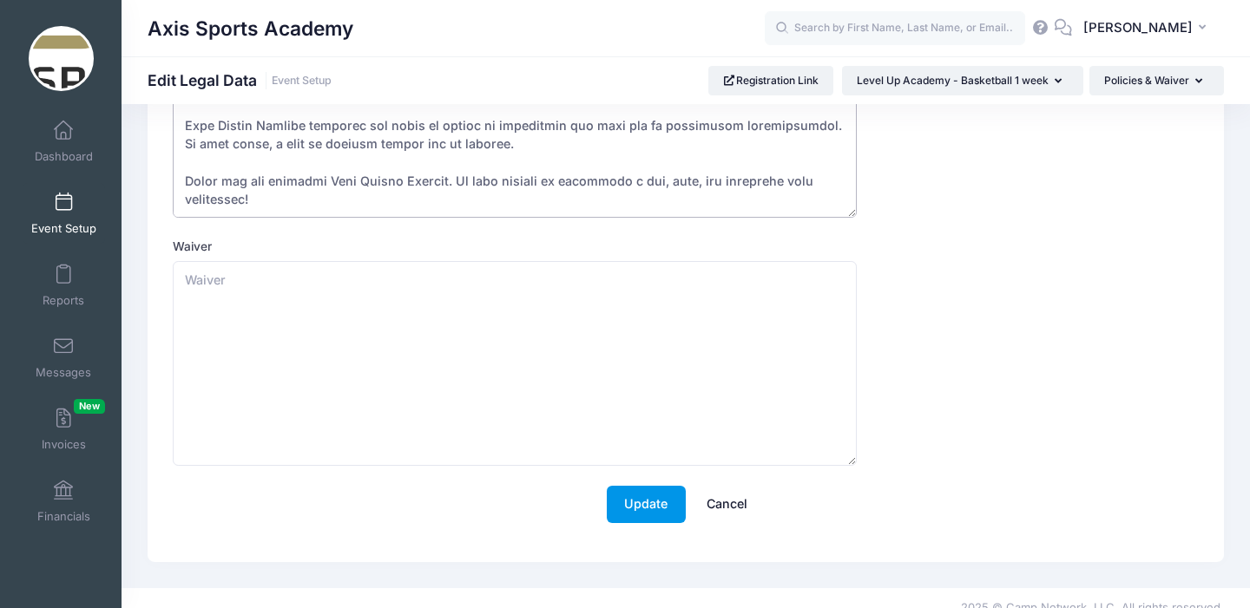
type textarea "Lore Ipsumd Sitamet Cons Adipis Elitse Do Eius Tempor Incidid, ut laboreetdo ma…"
click at [641, 499] on button "Update" at bounding box center [646, 504] width 79 height 37
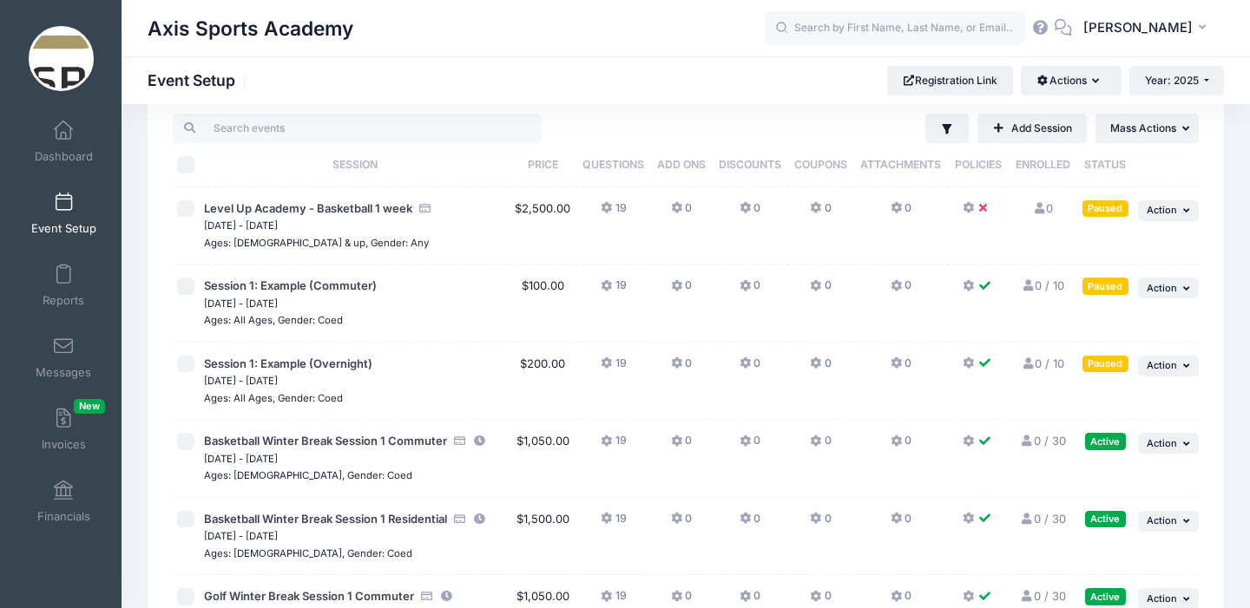
scroll to position [41, 0]
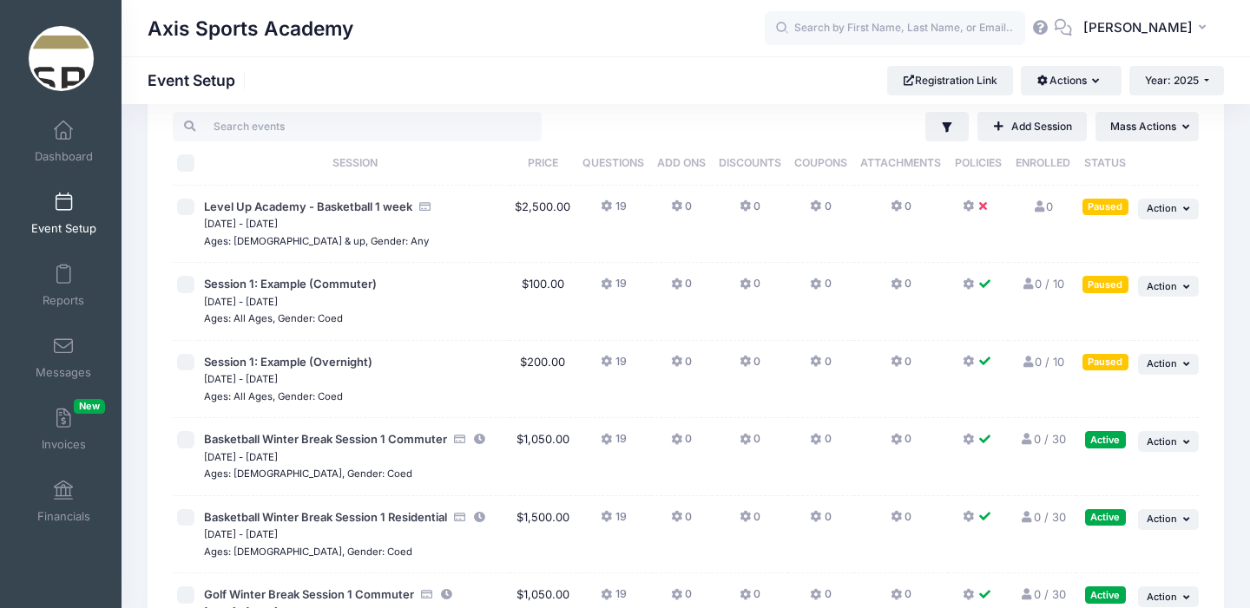
click at [969, 440] on icon at bounding box center [970, 440] width 14 height 0
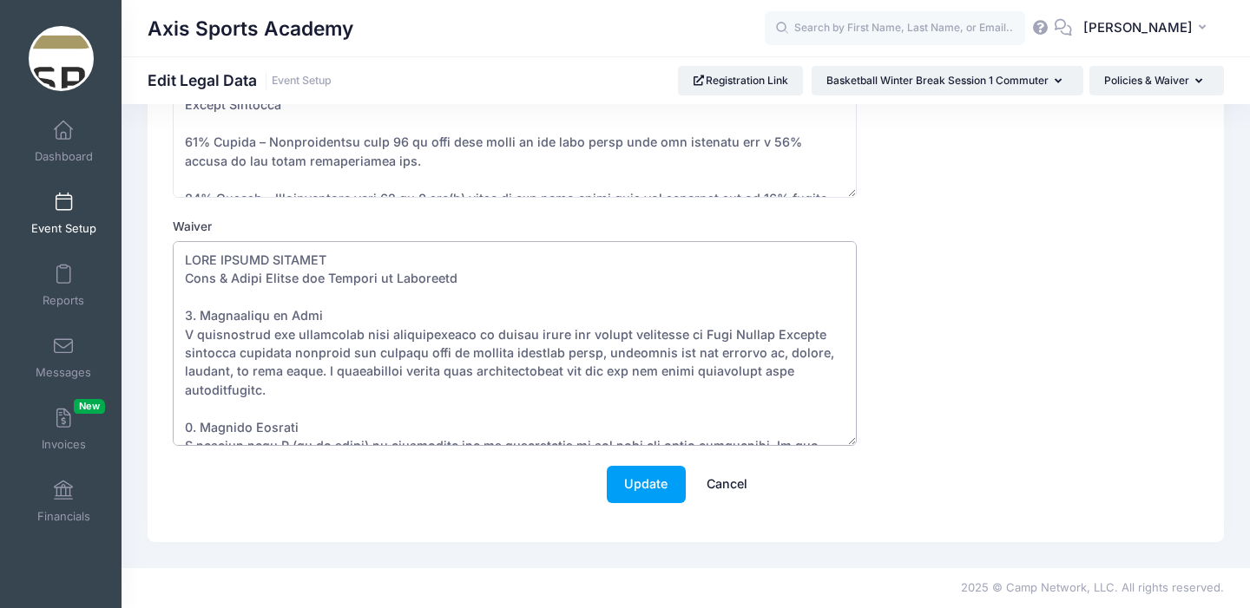
drag, startPoint x: 402, startPoint y: 432, endPoint x: 249, endPoint y: 240, distance: 245.9
click at [249, 240] on div "Waiver" at bounding box center [686, 332] width 1026 height 228
click at [63, 210] on span at bounding box center [63, 203] width 0 height 19
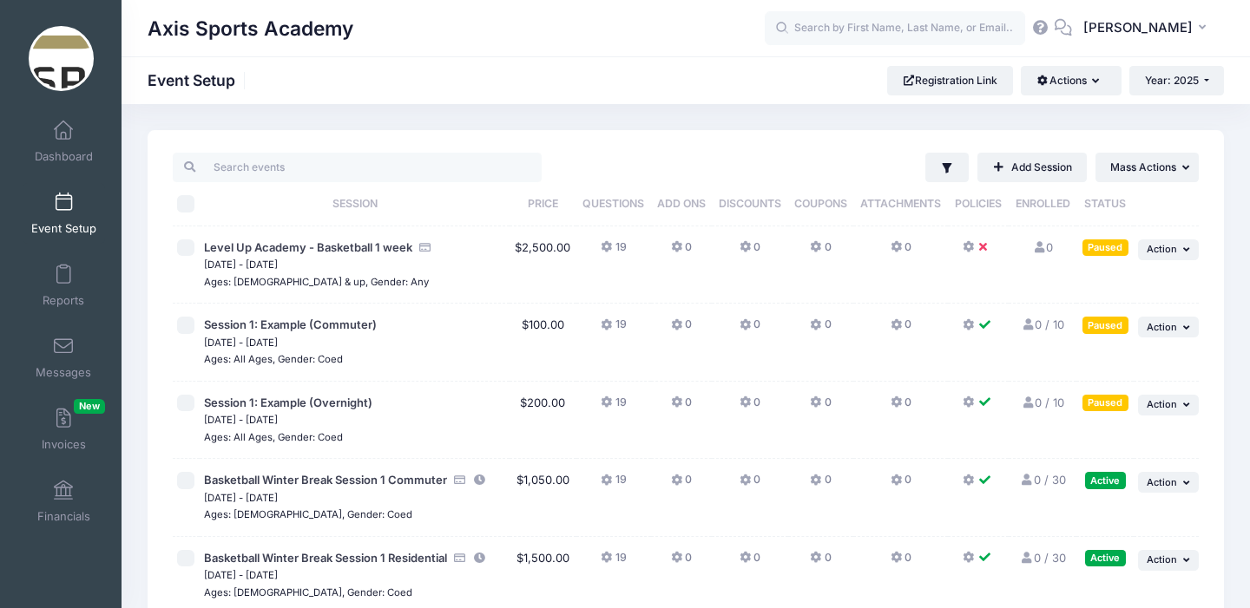
click at [973, 247] on icon at bounding box center [970, 247] width 14 height 0
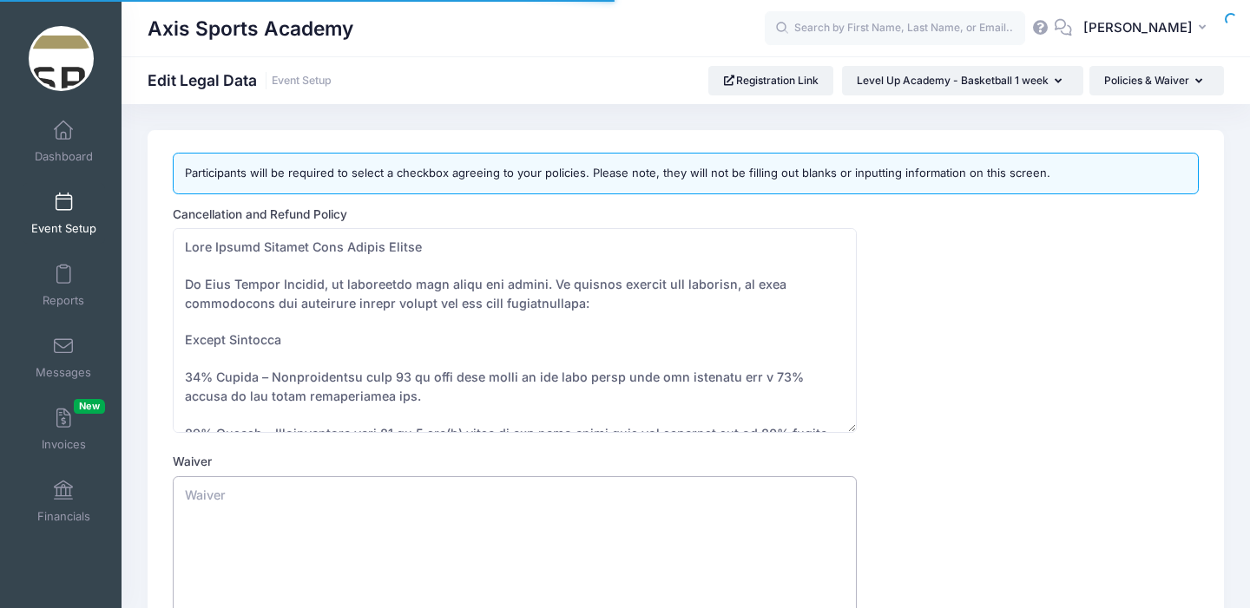
click at [278, 501] on textarea "Waiver" at bounding box center [515, 579] width 684 height 205
paste textarea "AXIS SPORTS ACADEMY Camp & Event Waiver and Release of Liability 1. Assumption …"
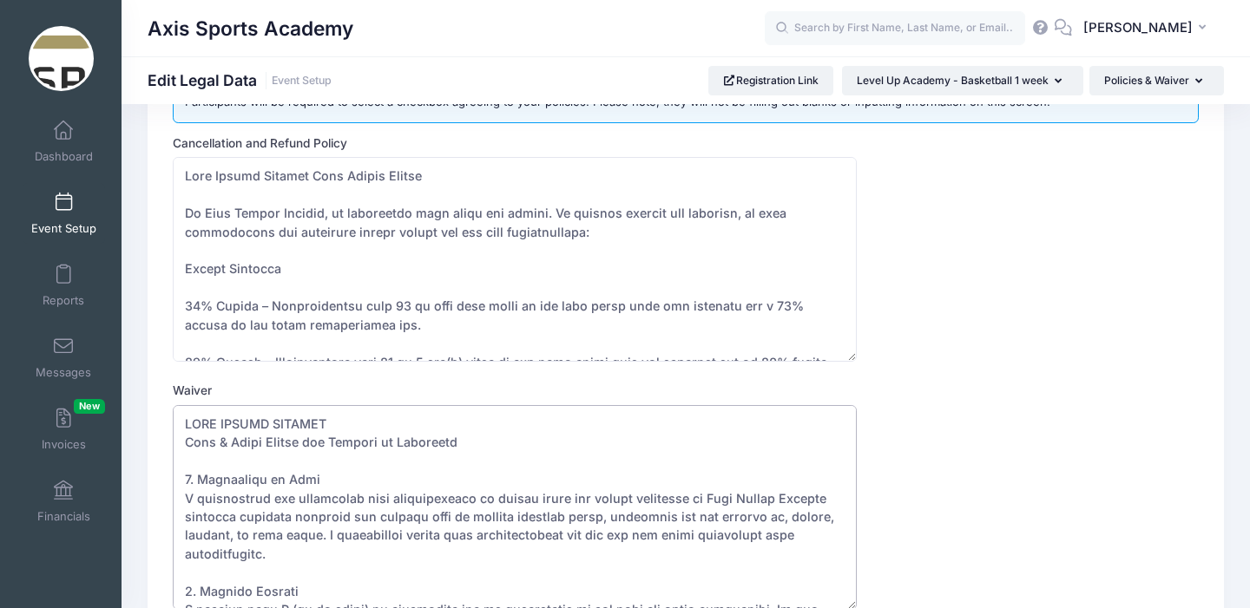
scroll to position [235, 0]
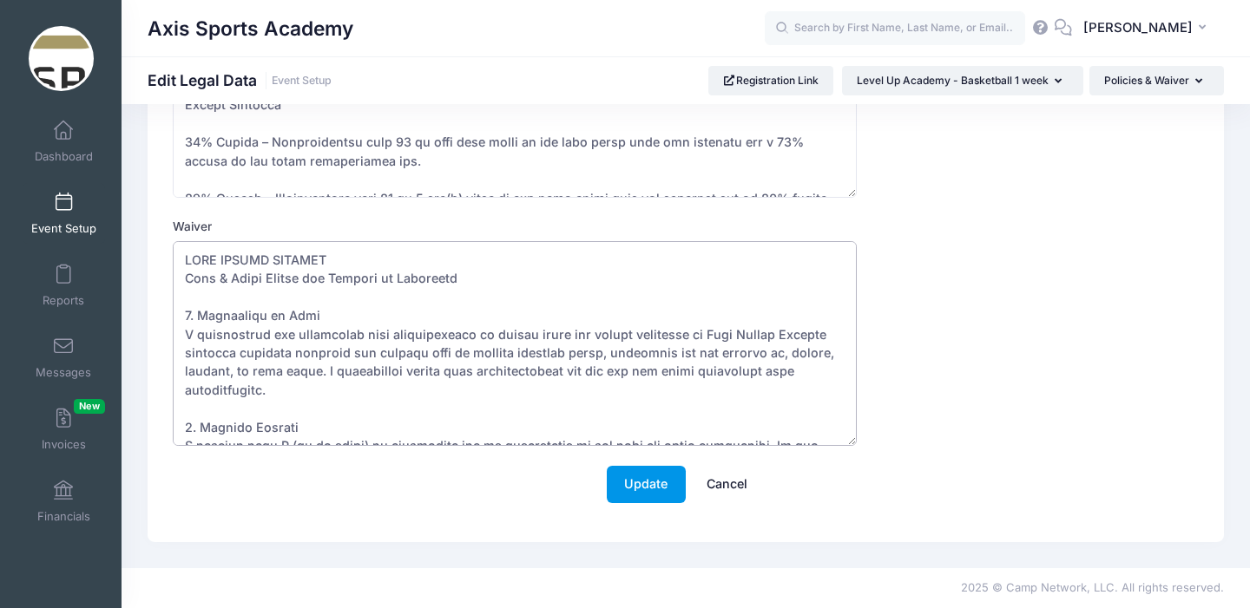
type textarea "AXIS SPORTS ACADEMY Camp & Event Waiver and Release of Liability 1. Assumption …"
click at [640, 476] on button "Update" at bounding box center [646, 484] width 79 height 37
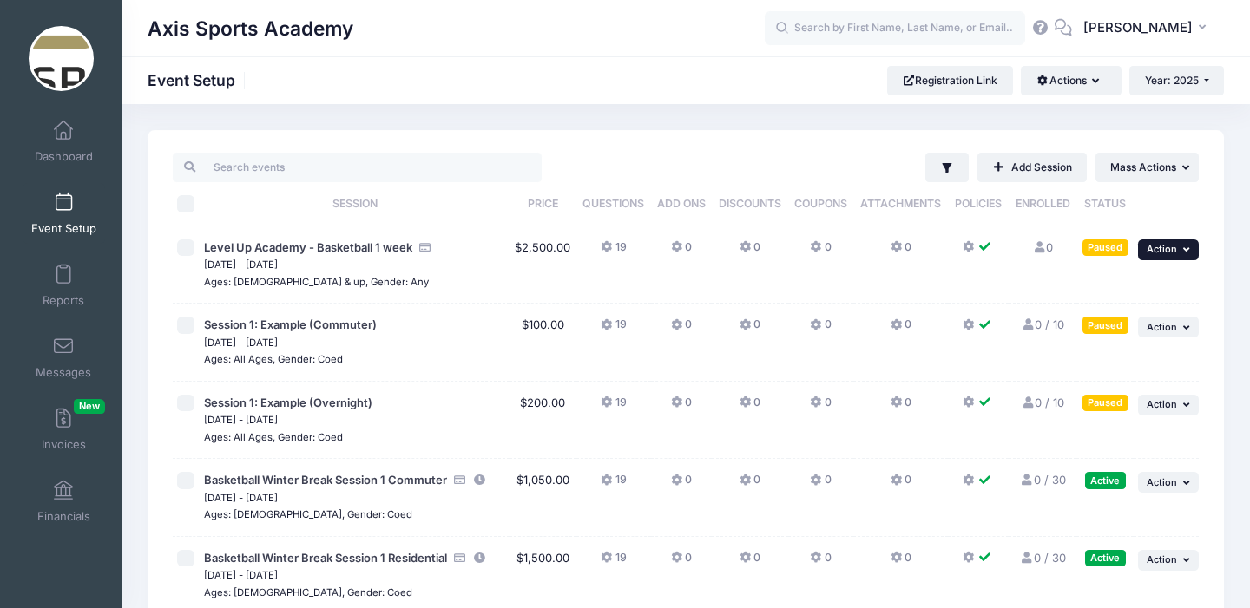
click at [1183, 253] on icon "button" at bounding box center [1188, 250] width 10 height 10
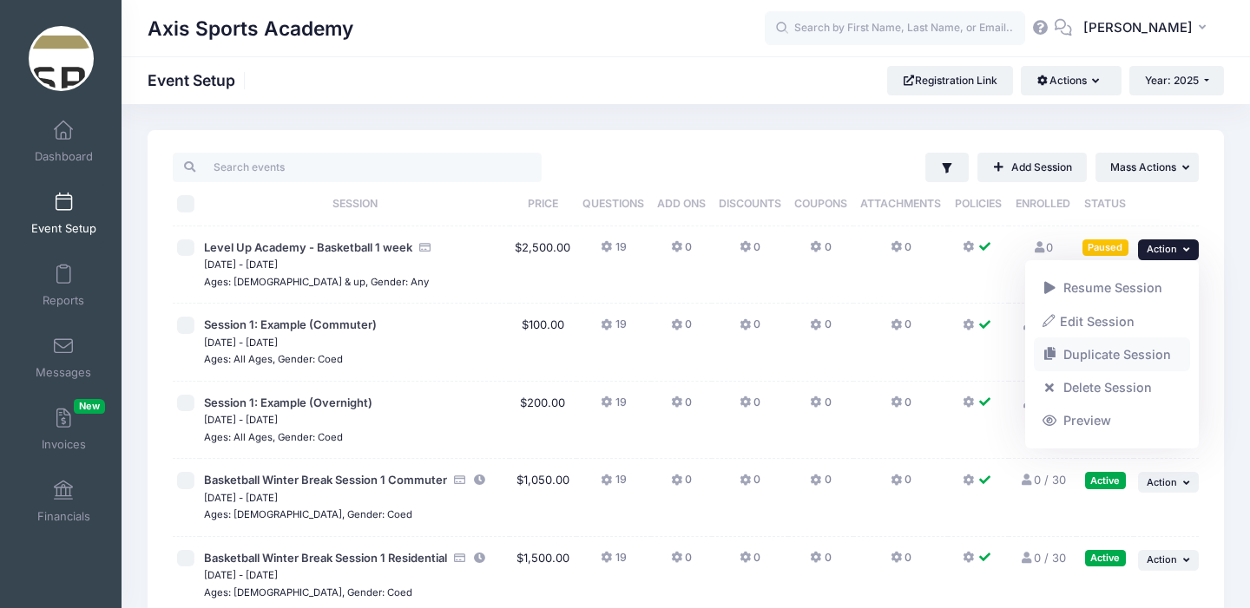
click at [1117, 352] on link "Duplicate Session" at bounding box center [1112, 355] width 157 height 33
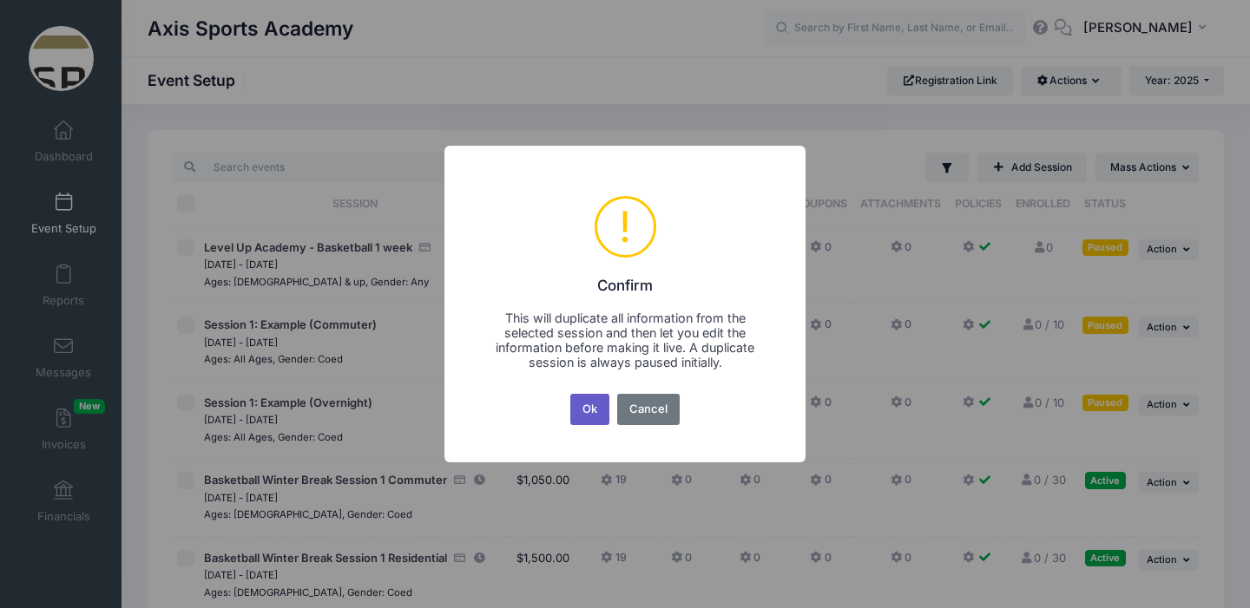
click at [591, 411] on button "Ok" at bounding box center [590, 409] width 40 height 31
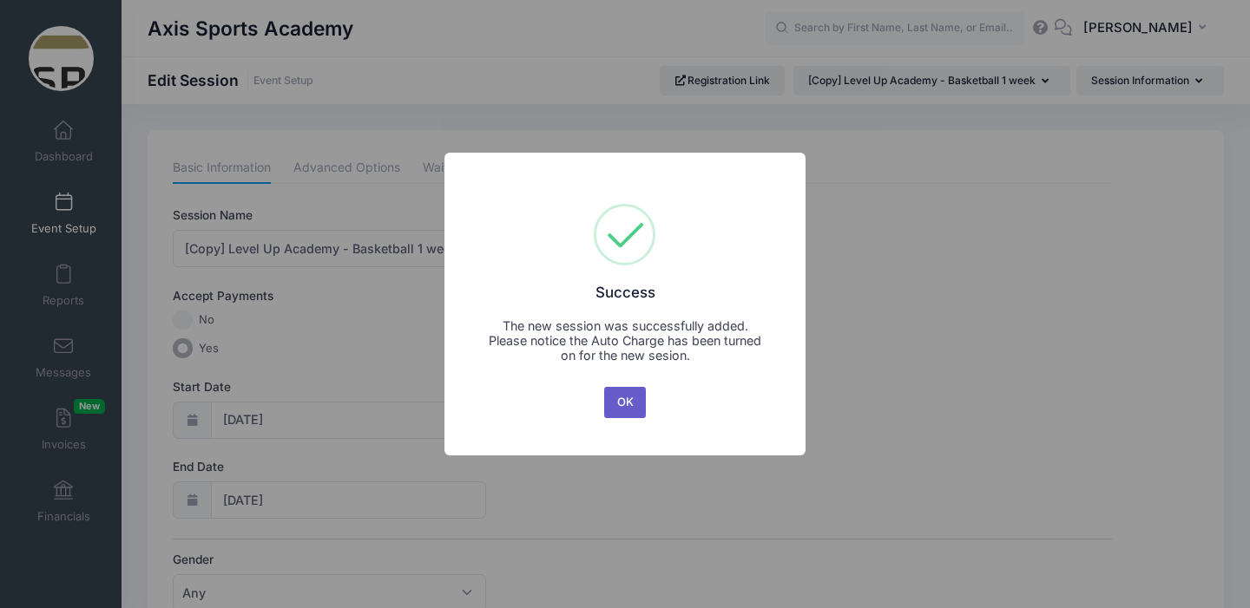
click at [620, 403] on button "OK" at bounding box center [625, 402] width 42 height 31
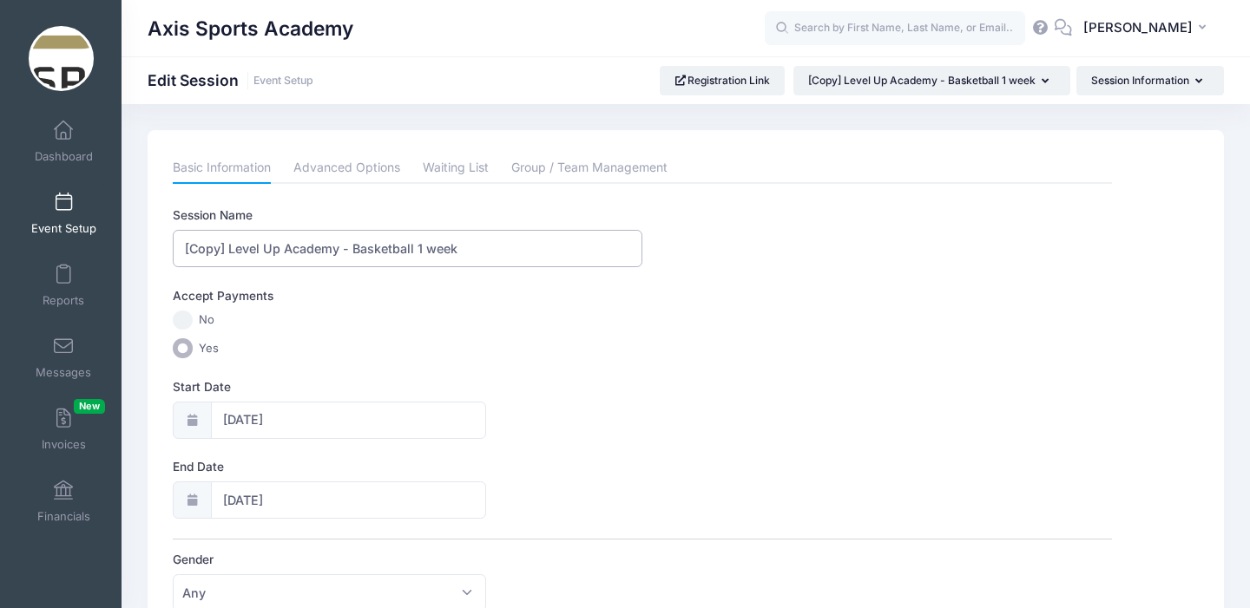
click at [424, 252] on input "[Copy] Level Up Academy - Basketball 1 week" at bounding box center [408, 248] width 470 height 37
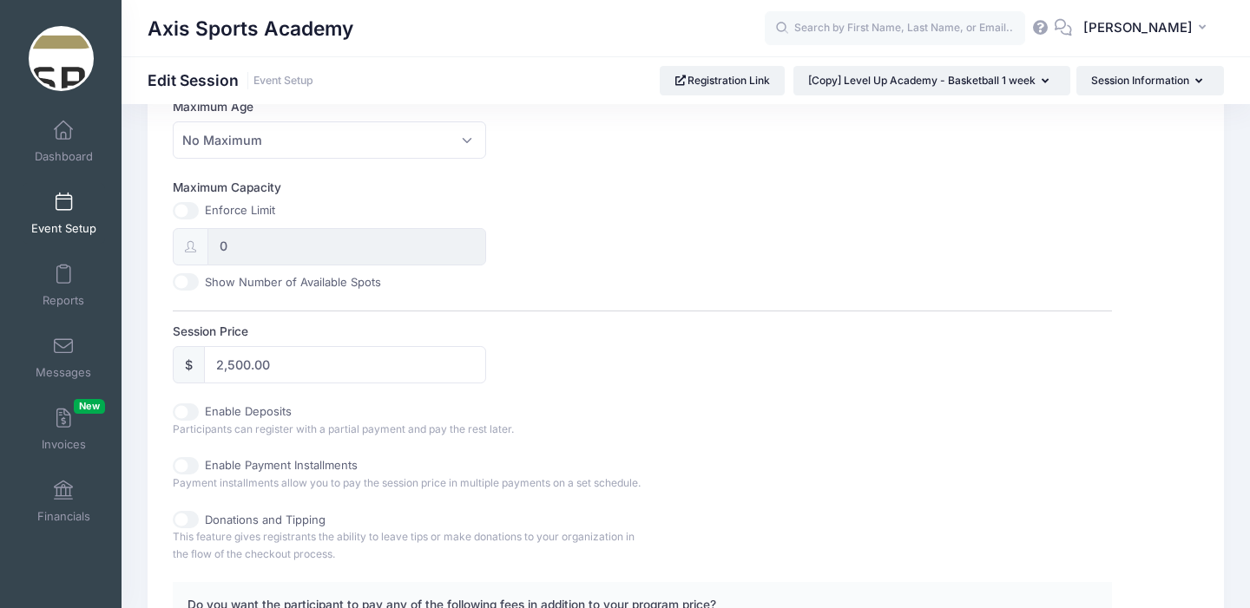
scroll to position [914, 0]
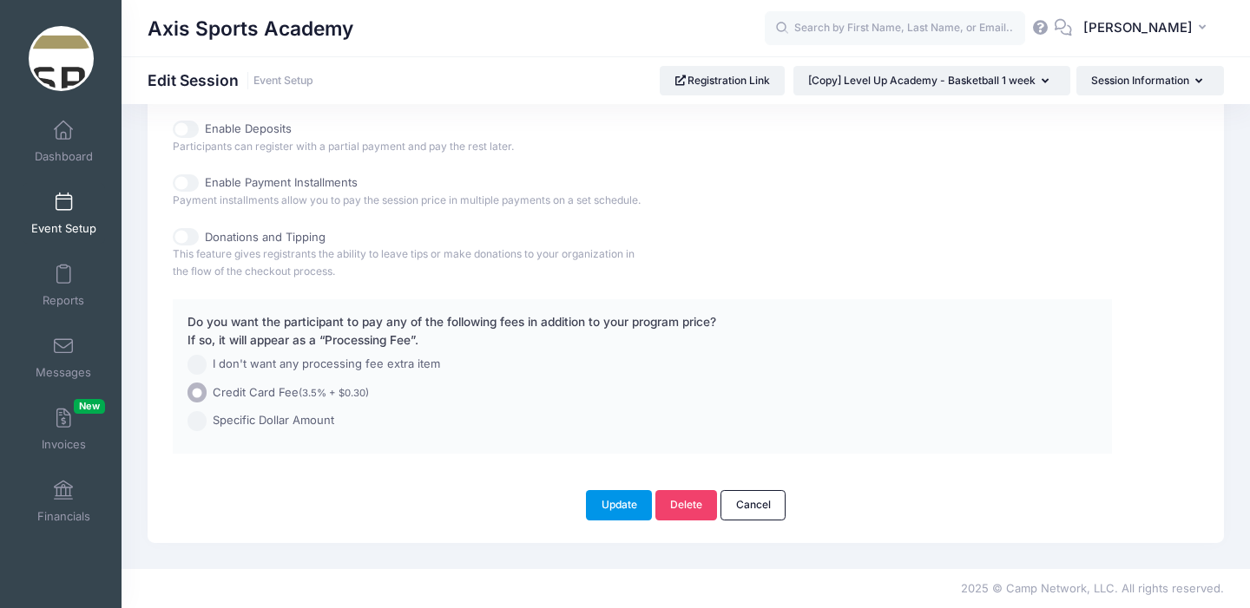
type input "[Copy] Level Up Academy - Basketball 2 week"
click at [613, 503] on button "Update" at bounding box center [619, 505] width 66 height 30
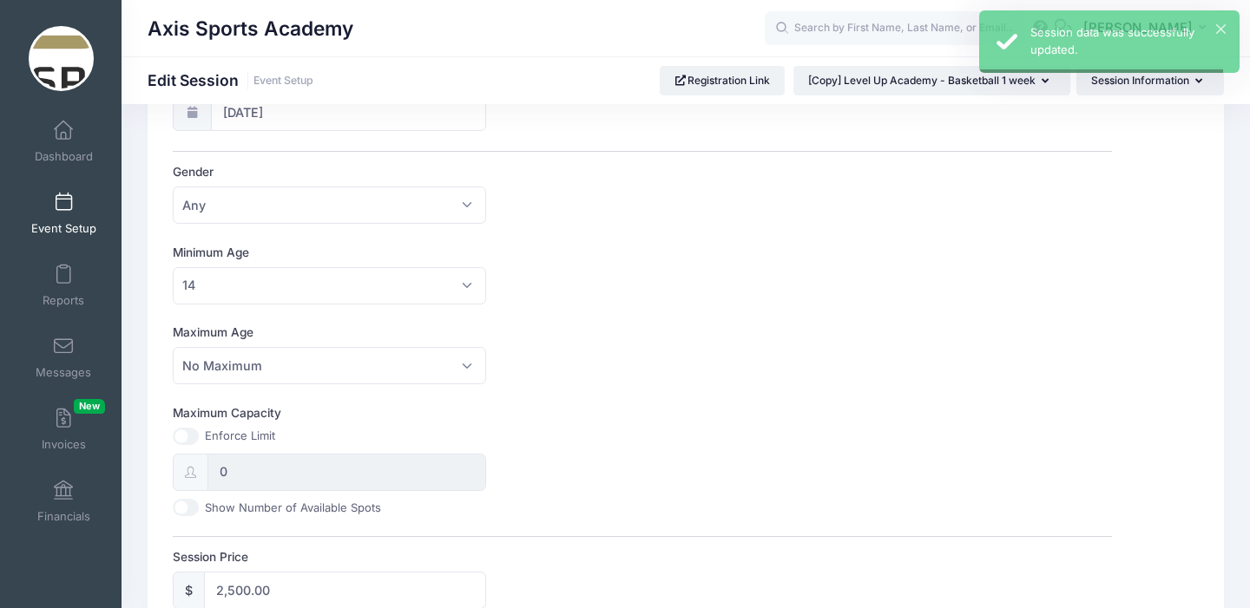
scroll to position [0, 0]
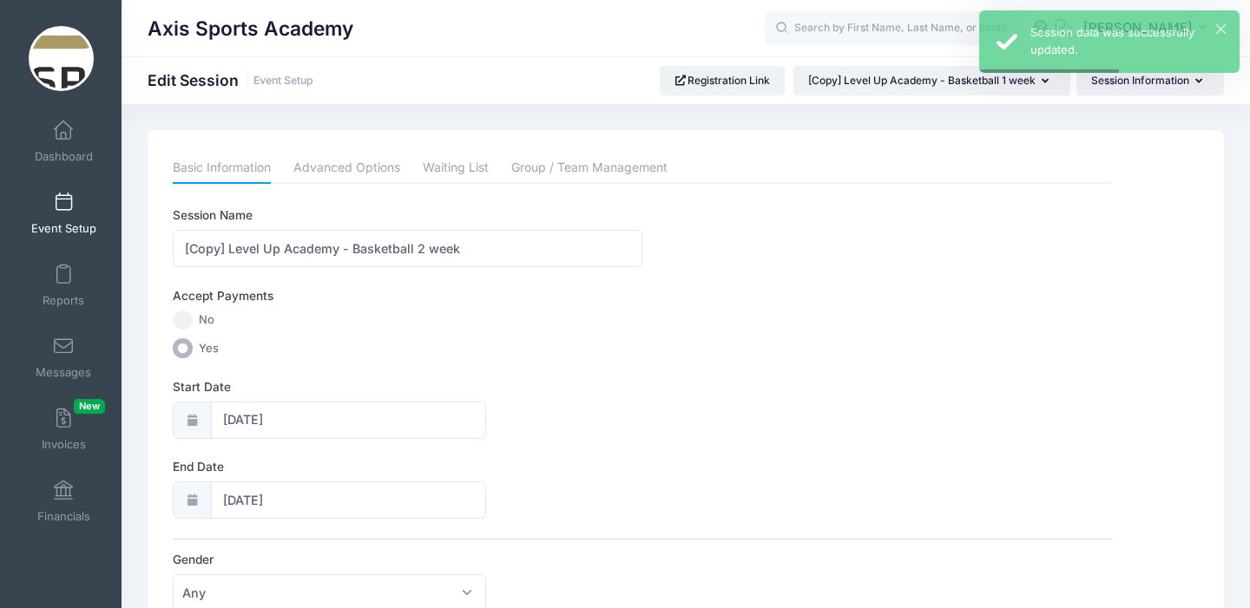
click at [63, 205] on span at bounding box center [63, 203] width 0 height 19
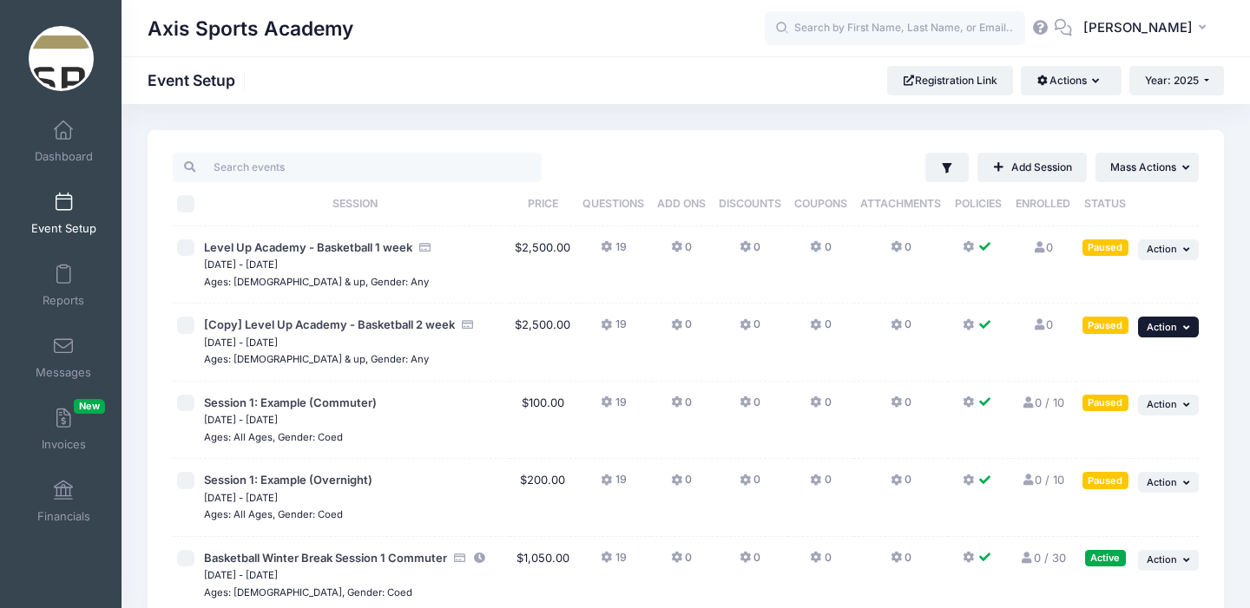
click at [1180, 325] on button "... Action" at bounding box center [1168, 327] width 61 height 21
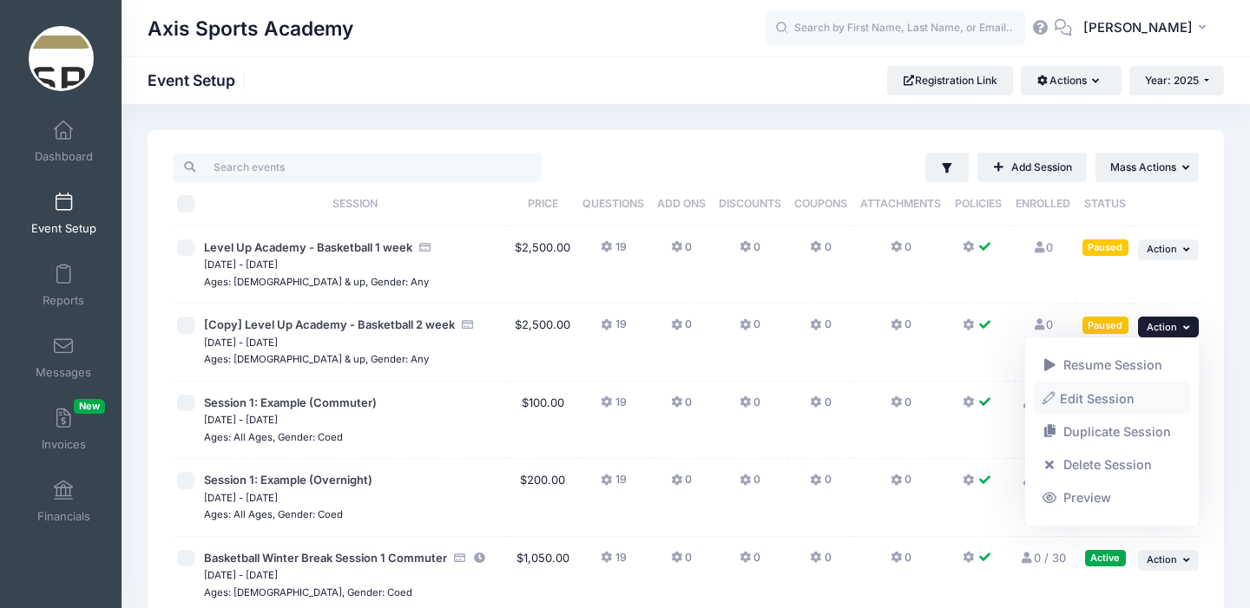
click at [1095, 404] on link "Edit Session" at bounding box center [1112, 398] width 157 height 33
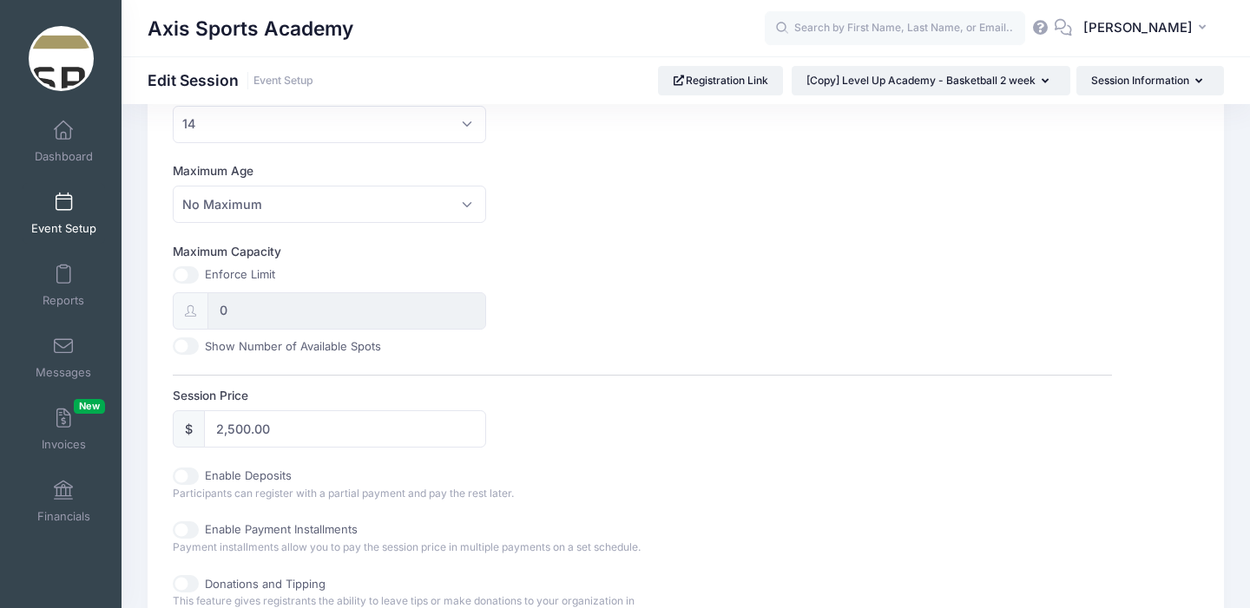
scroll to position [554, 0]
drag, startPoint x: 280, startPoint y: 424, endPoint x: 204, endPoint y: 421, distance: 76.5
click at [204, 421] on input "2,500.00" at bounding box center [344, 424] width 281 height 37
type input "5000"
click at [387, 312] on input "0" at bounding box center [346, 306] width 278 height 37
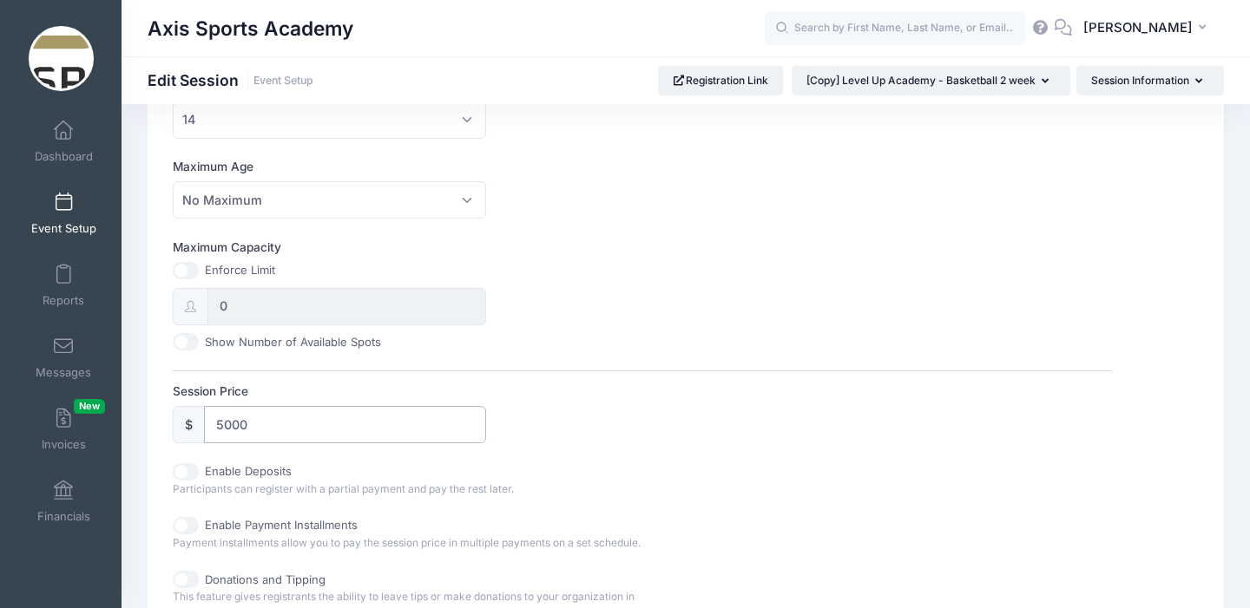
click at [351, 424] on input "5000" at bounding box center [344, 424] width 281 height 37
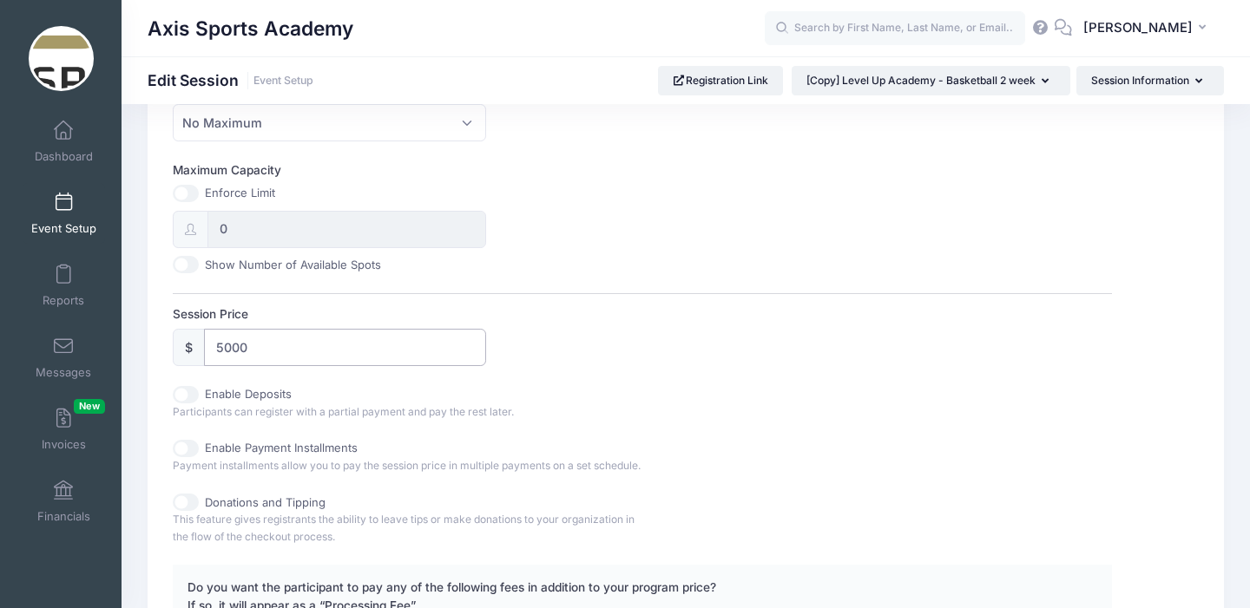
scroll to position [914, 0]
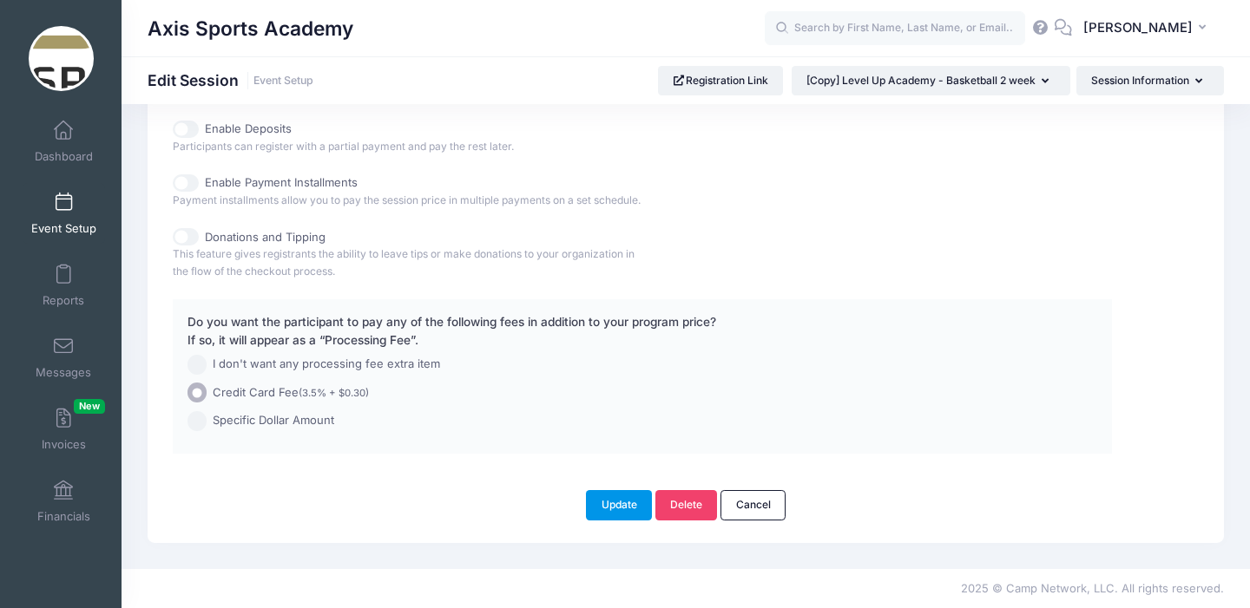
click at [604, 506] on button "Update" at bounding box center [619, 505] width 66 height 30
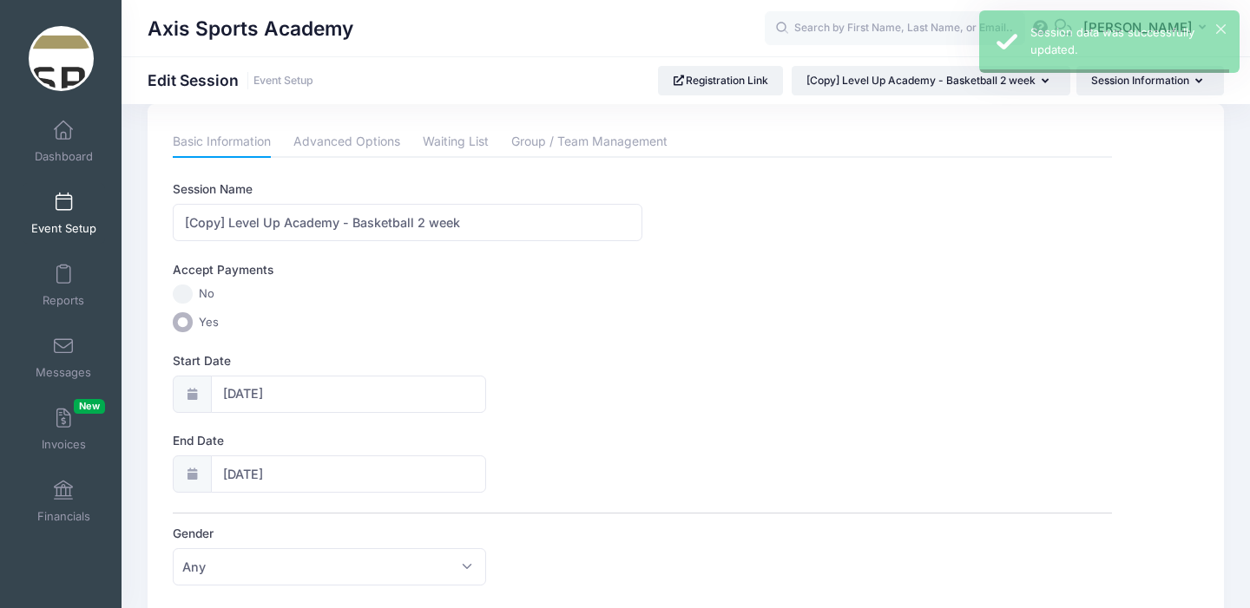
scroll to position [0, 0]
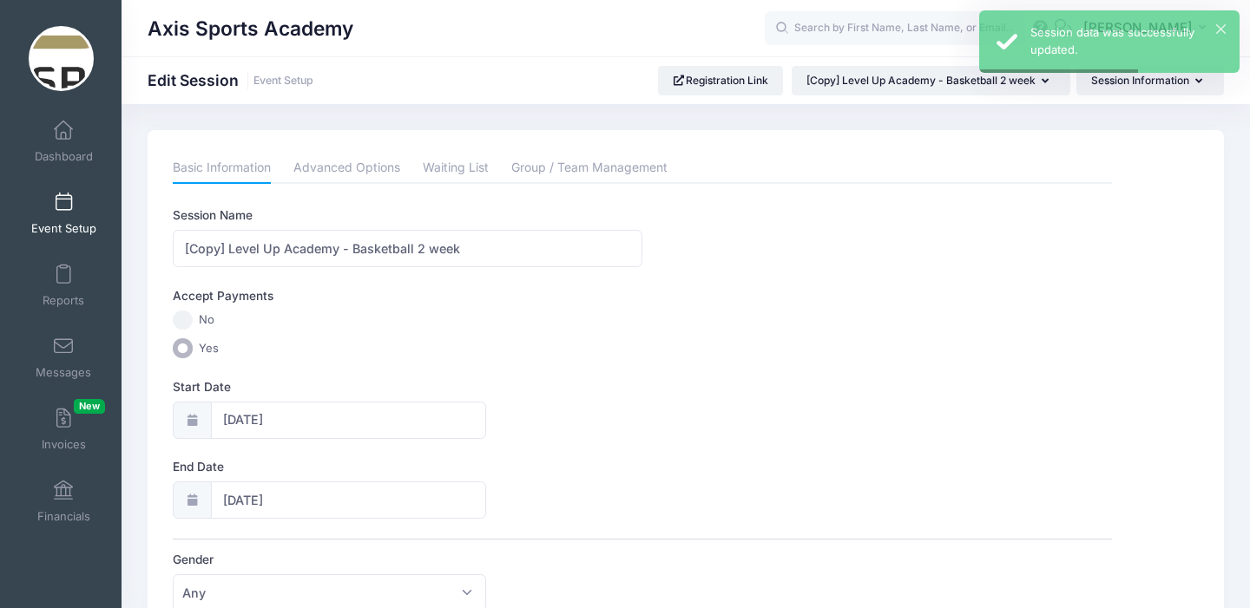
click at [63, 201] on span at bounding box center [63, 203] width 0 height 19
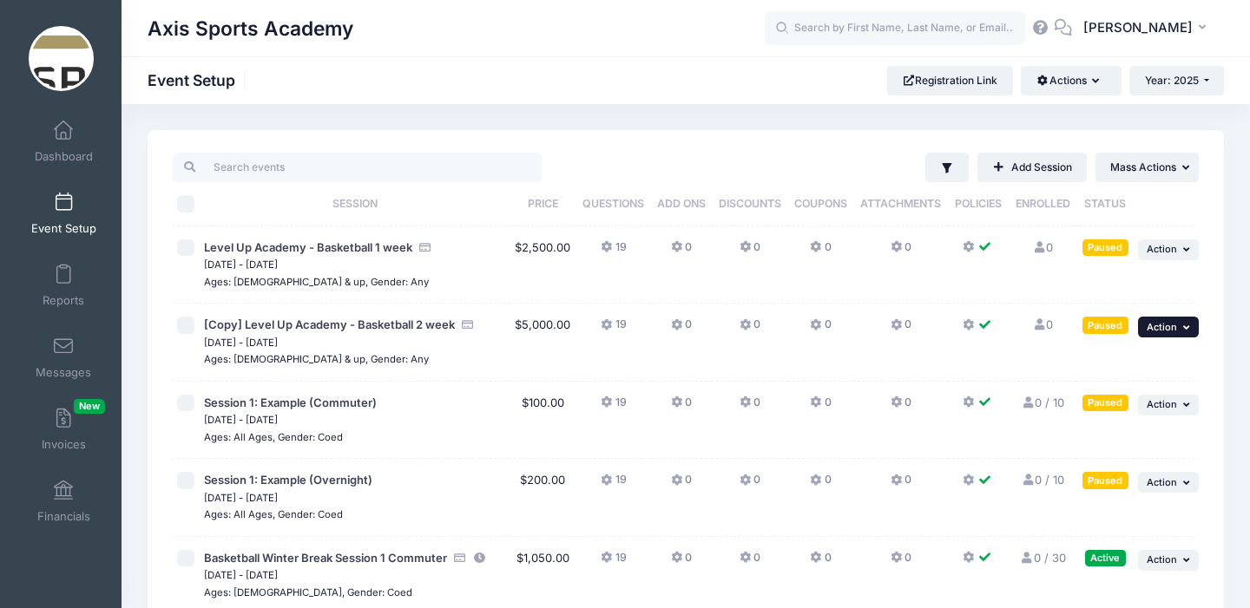
click at [1159, 330] on span "Action" at bounding box center [1162, 327] width 30 height 12
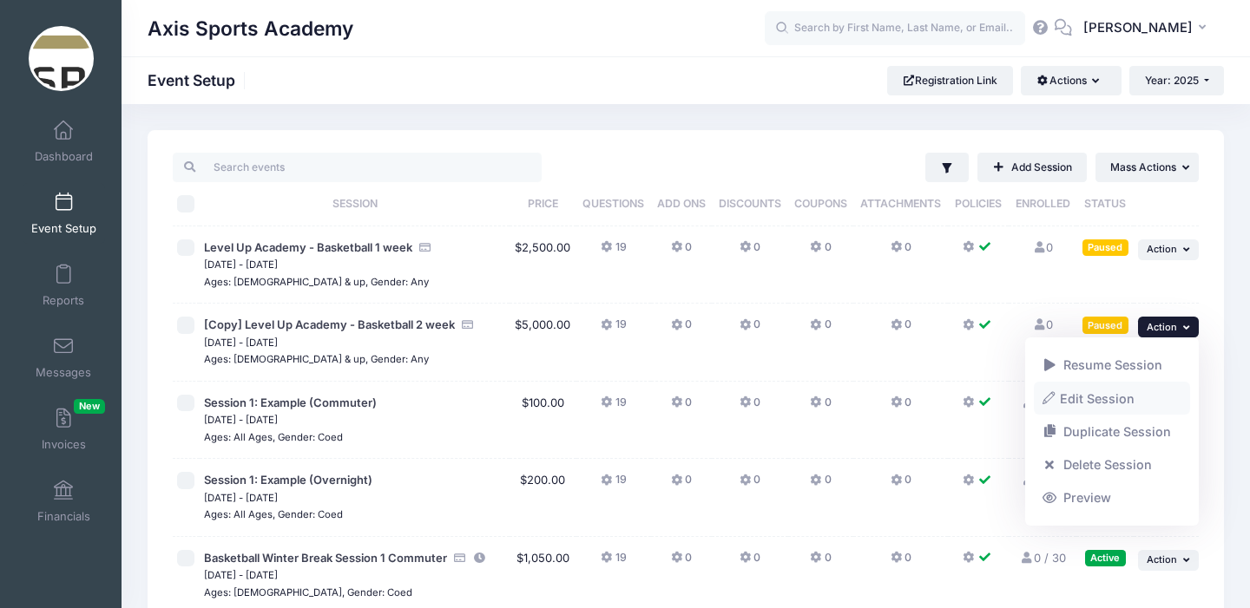
click at [1088, 400] on link "Edit Session" at bounding box center [1112, 398] width 157 height 33
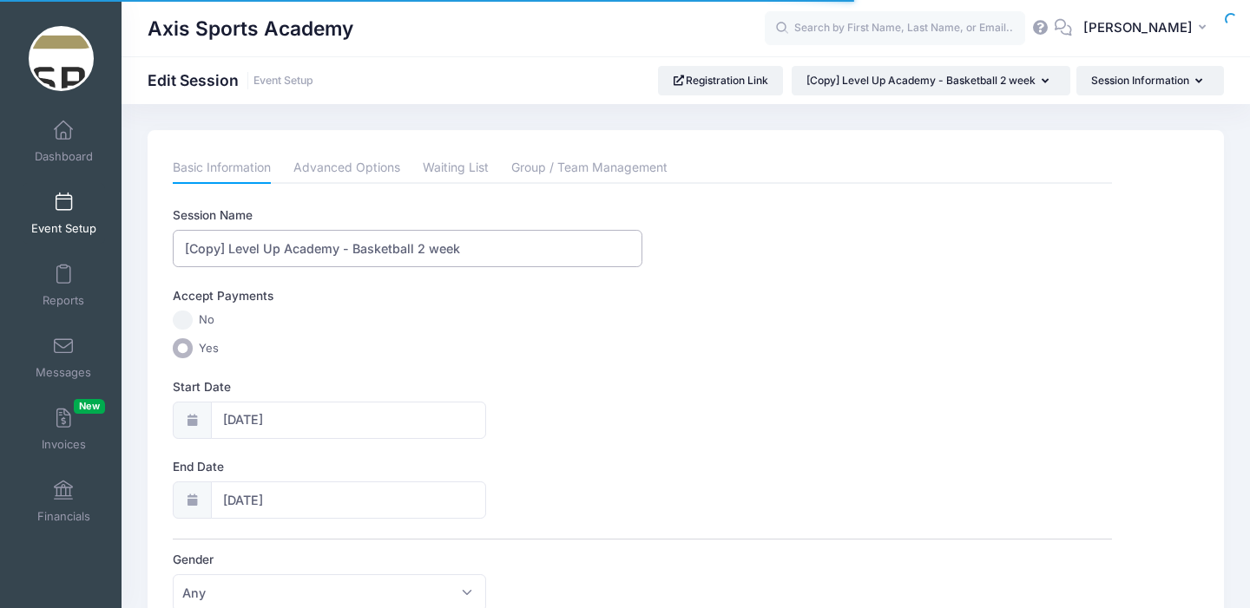
click at [227, 247] on input "[Copy] Level Up Academy - Basketball 2 week" at bounding box center [408, 248] width 470 height 37
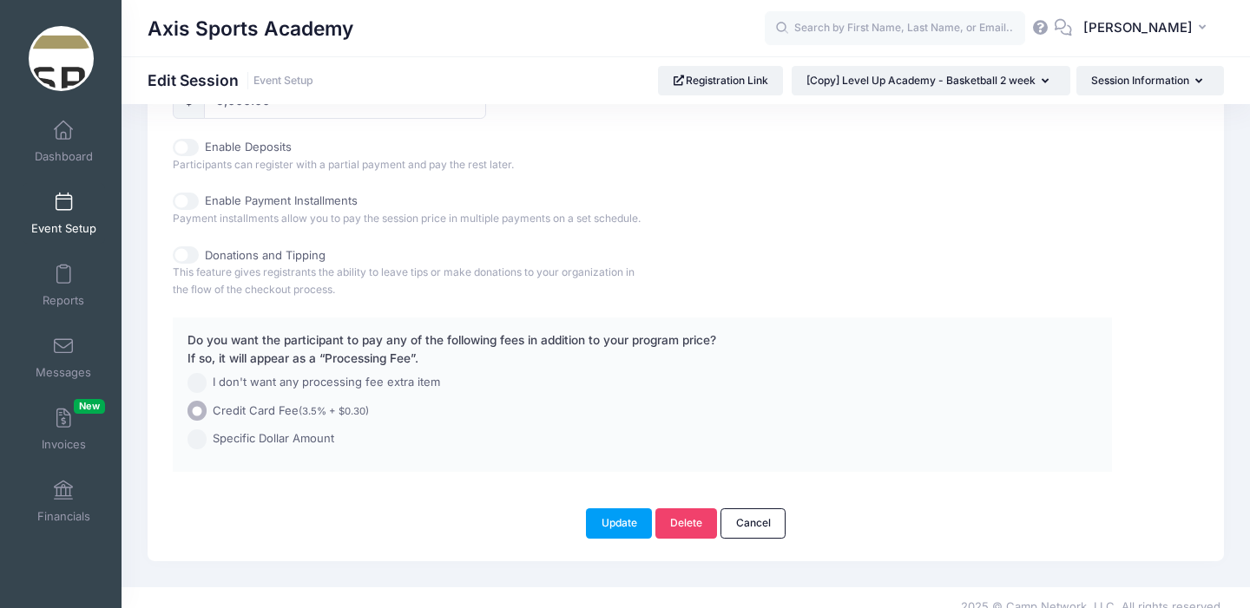
scroll to position [914, 0]
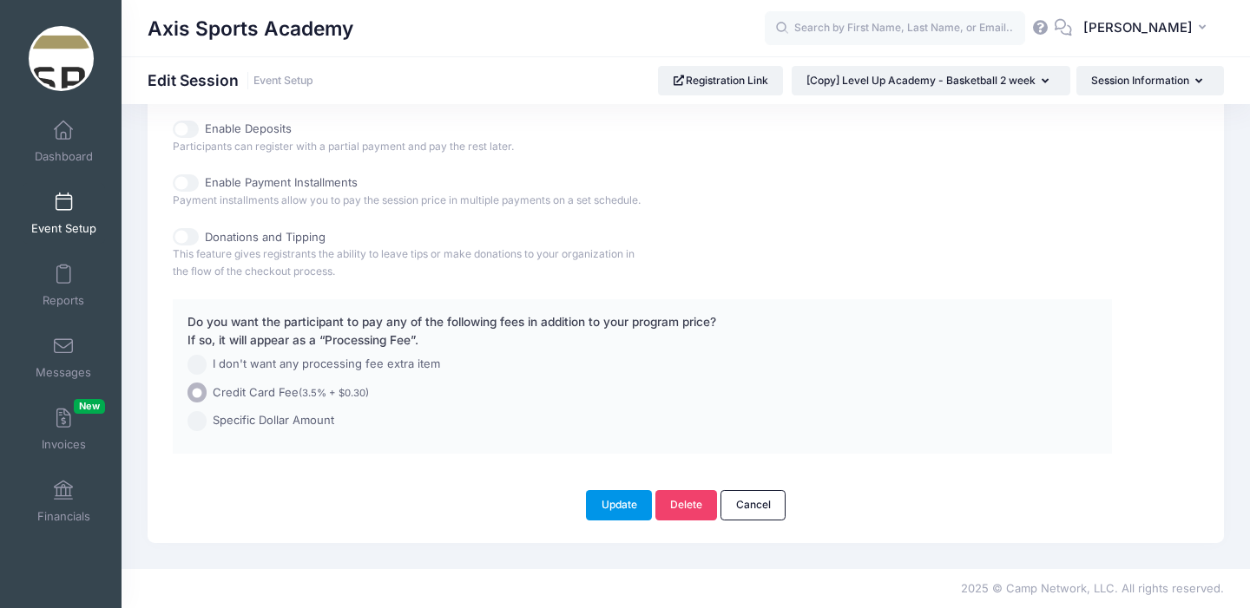
type input "Level Up Academy - Basketball 2 week"
click at [616, 503] on button "Update" at bounding box center [619, 505] width 66 height 30
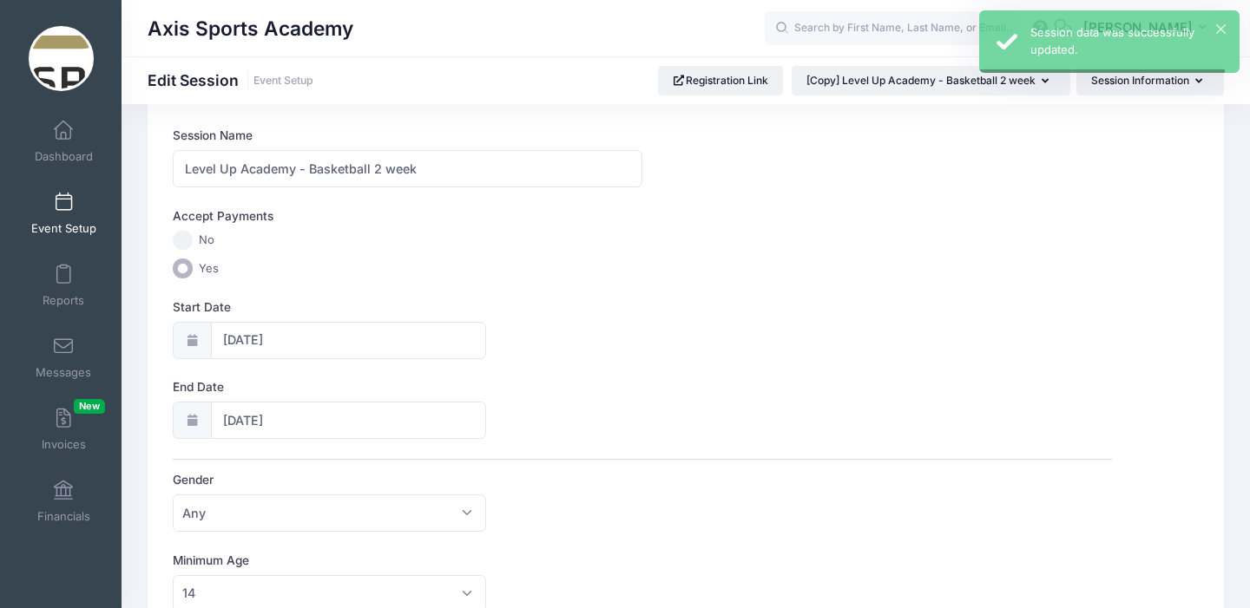
scroll to position [0, 0]
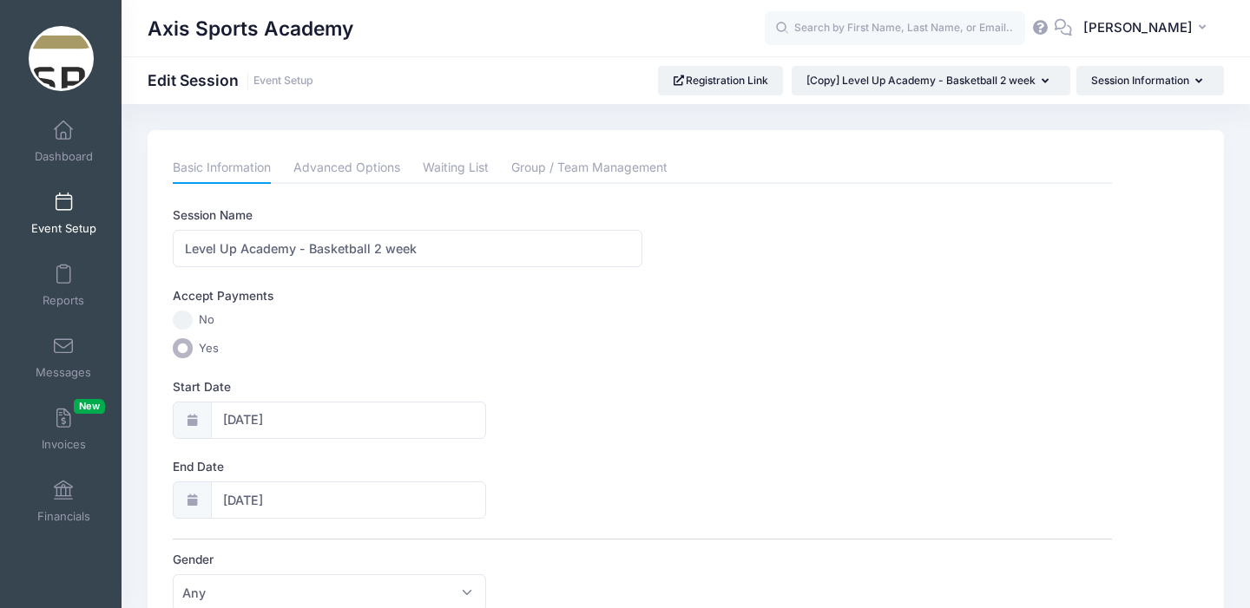
click at [63, 207] on span at bounding box center [63, 203] width 0 height 19
